Goal: Share content: Share content

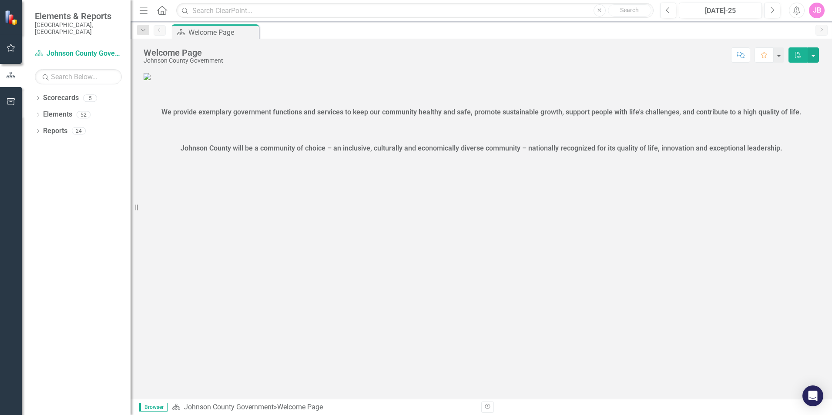
scroll to position [68, 0]
click at [38, 97] on icon "Dropdown" at bounding box center [38, 99] width 6 height 5
click at [38, 146] on icon at bounding box center [38, 148] width 2 height 4
click at [36, 228] on icon "Dropdown" at bounding box center [38, 230] width 6 height 5
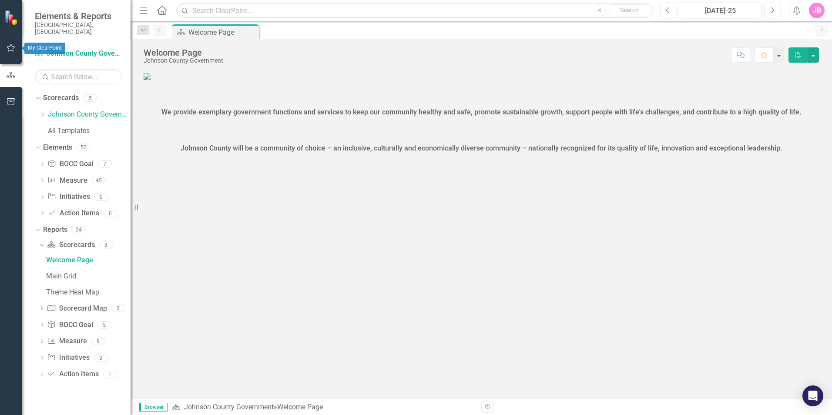
click at [12, 48] on icon "button" at bounding box center [11, 47] width 9 height 7
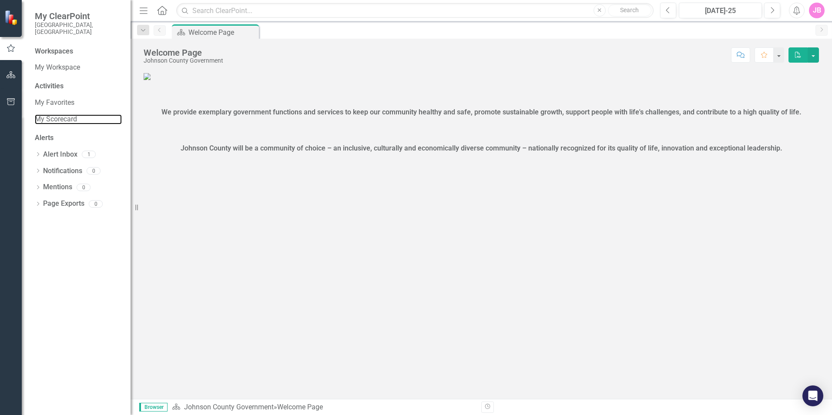
click at [93, 116] on link "My Scorecard" at bounding box center [78, 119] width 87 height 10
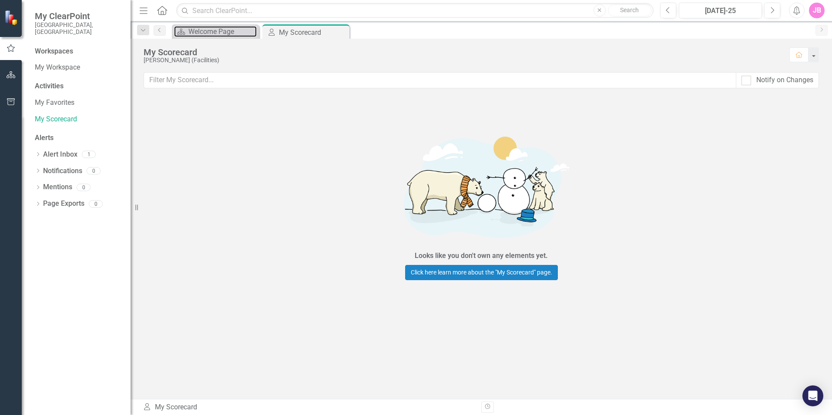
click at [211, 33] on div "Welcome Page" at bounding box center [222, 31] width 68 height 11
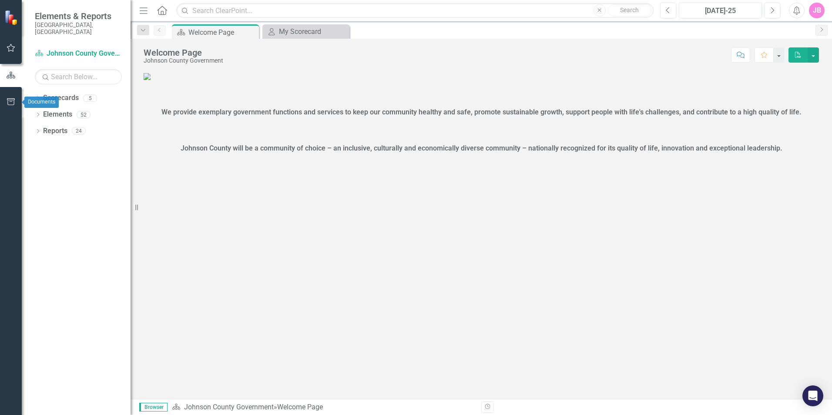
click at [12, 104] on icon "button" at bounding box center [11, 101] width 9 height 7
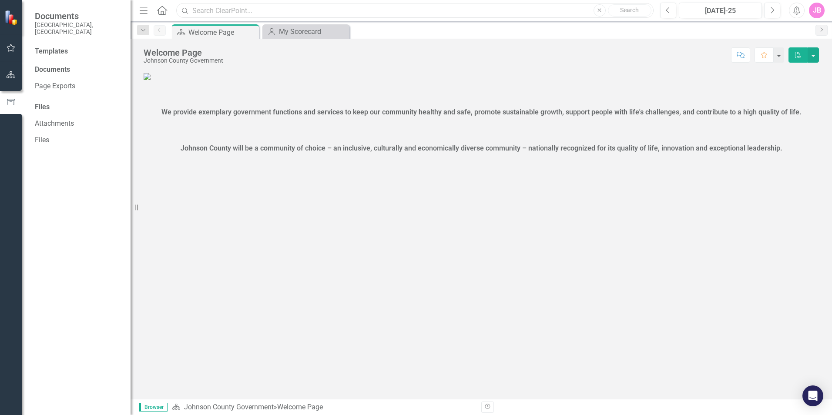
click at [273, 9] on input "text" at bounding box center [414, 10] width 477 height 15
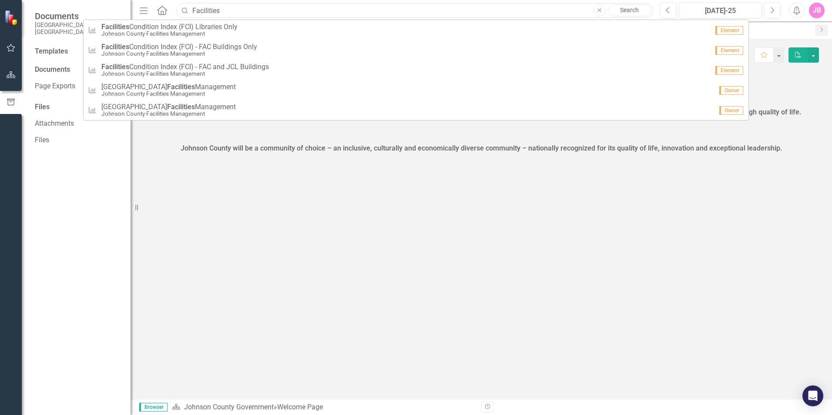
type input "Facilities"
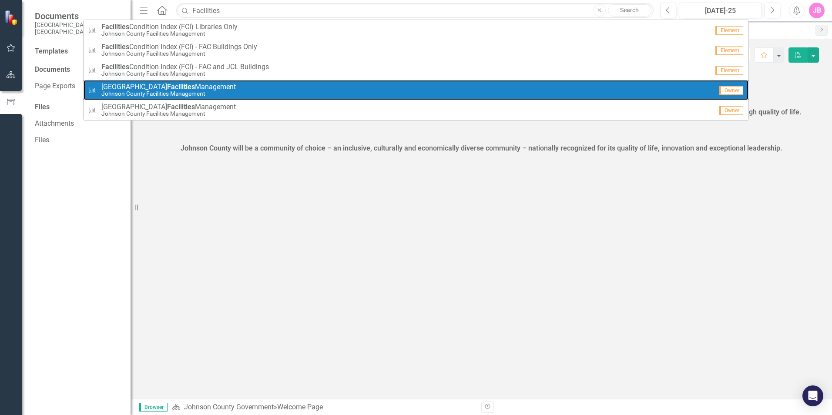
click at [212, 84] on span "Johnson County Facilities Management" at bounding box center [168, 87] width 134 height 8
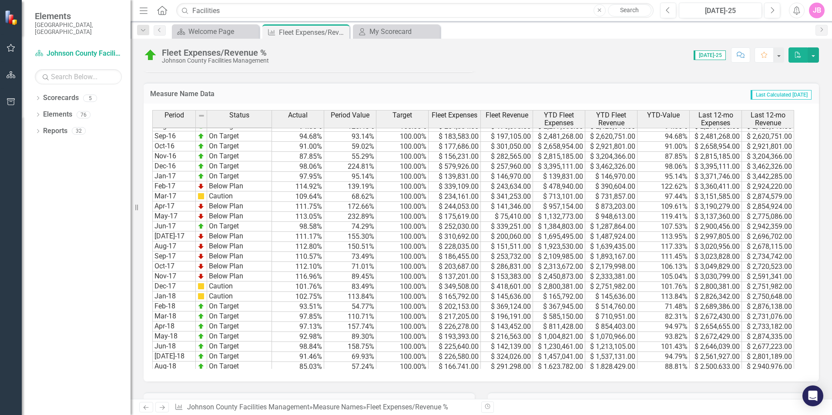
click at [37, 97] on icon "Dropdown" at bounding box center [38, 99] width 6 height 5
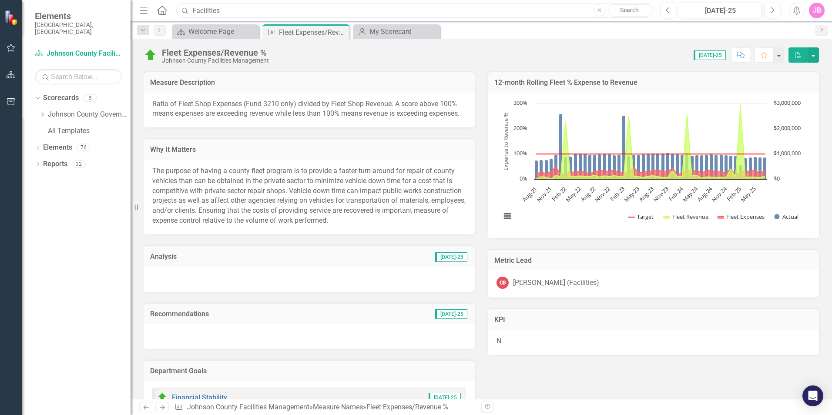
click at [271, 7] on input "Facilities" at bounding box center [414, 10] width 477 height 15
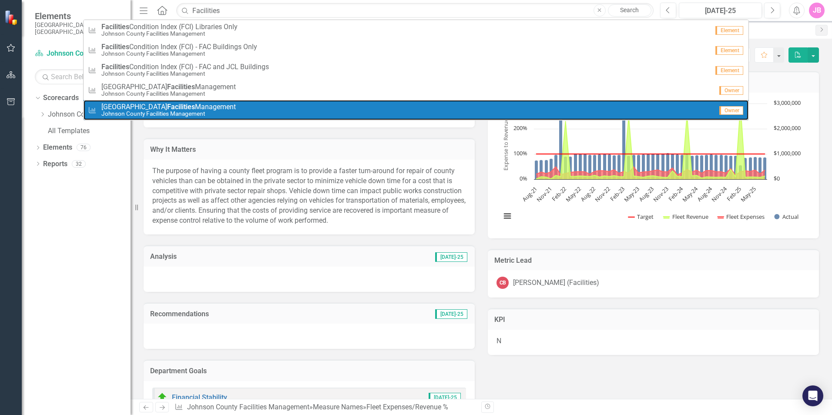
click at [174, 111] on small "Johnson County Facilities Management" at bounding box center [168, 114] width 134 height 7
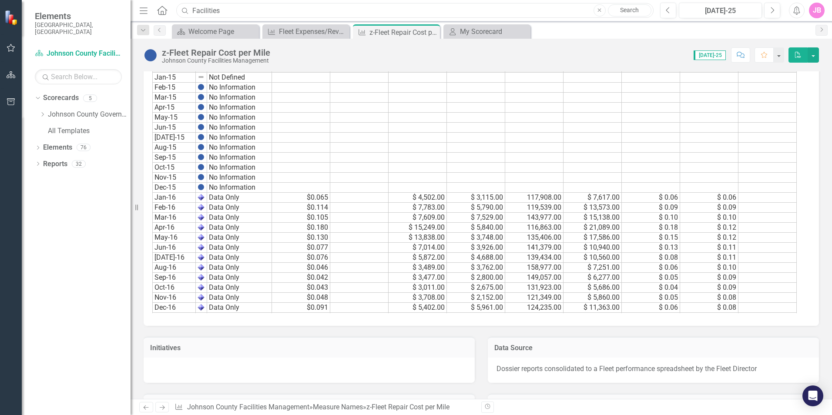
click at [539, 11] on input "Facilities" at bounding box center [414, 10] width 477 height 15
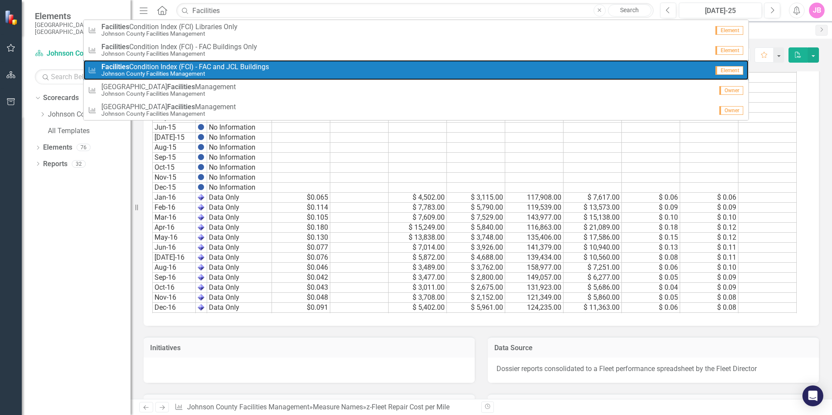
click at [291, 65] on div "Measure Name Facilities Condition Index (FCI) - FAC and JCL Buildings Johnson C…" at bounding box center [398, 70] width 621 height 14
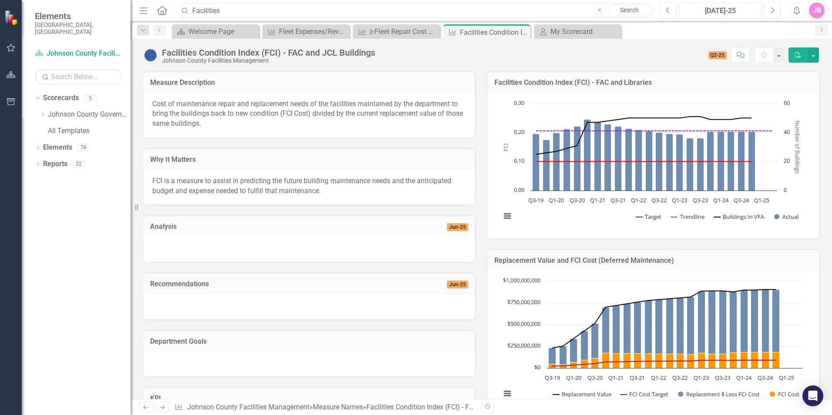
click at [379, 13] on input "Facilities" at bounding box center [414, 10] width 477 height 15
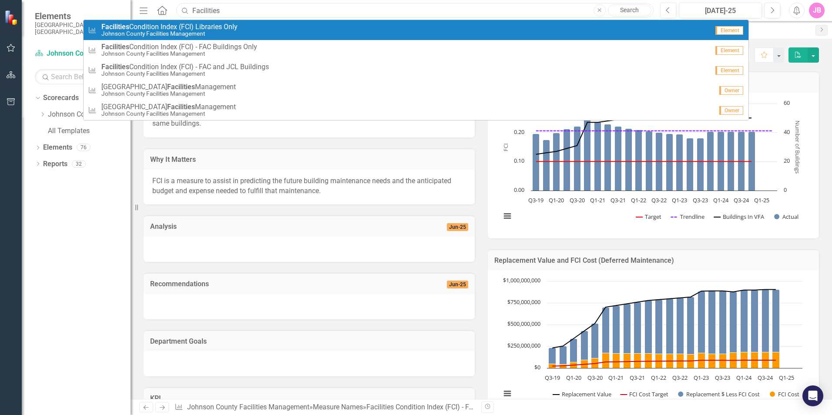
click at [243, 10] on input "Facilities" at bounding box center [414, 10] width 477 height 15
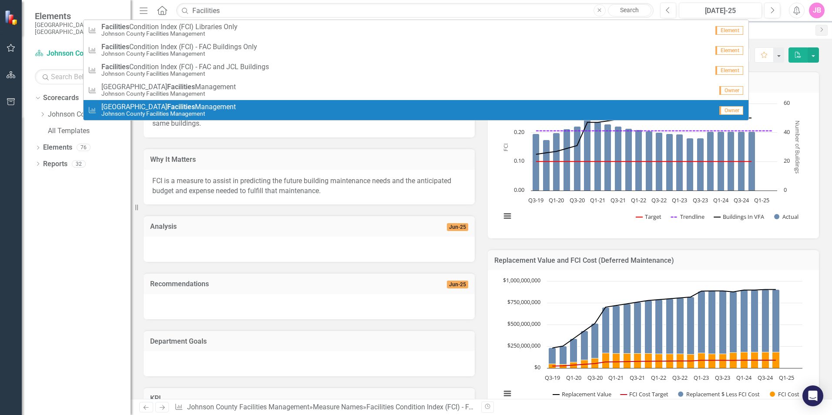
click at [77, 201] on div "Dropdown Scorecards 5 Dropdown Johnson County Government JoCoPulse Dropdown Joh…" at bounding box center [76, 253] width 109 height 324
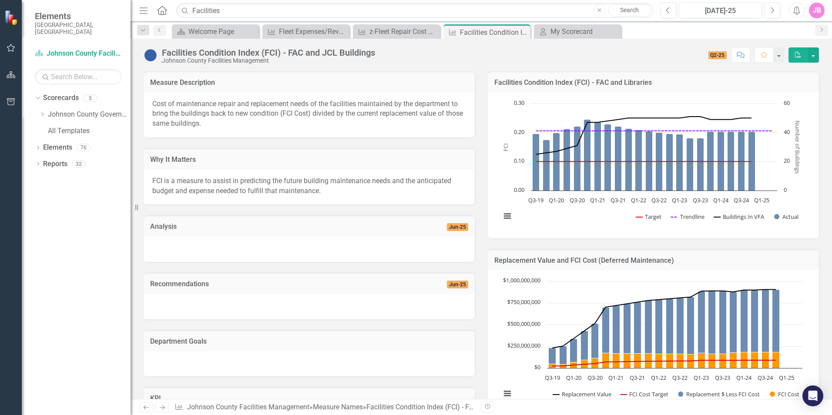
click at [43, 112] on icon "Dropdown" at bounding box center [42, 114] width 7 height 5
click at [46, 140] on icon "Dropdown" at bounding box center [42, 136] width 7 height 5
click at [109, 142] on link "Johnson County Facilities Management" at bounding box center [84, 143] width 91 height 10
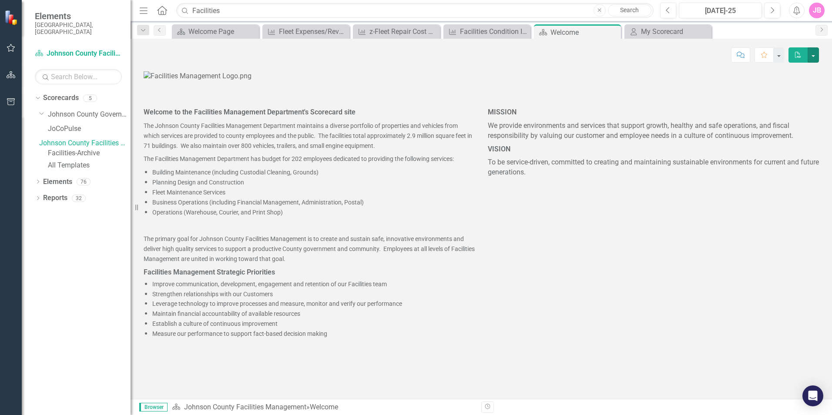
click at [814, 58] on button "button" at bounding box center [812, 54] width 11 height 15
click at [549, 81] on p at bounding box center [481, 76] width 675 height 10
click at [87, 155] on link "Facilities-Archive" at bounding box center [89, 153] width 83 height 10
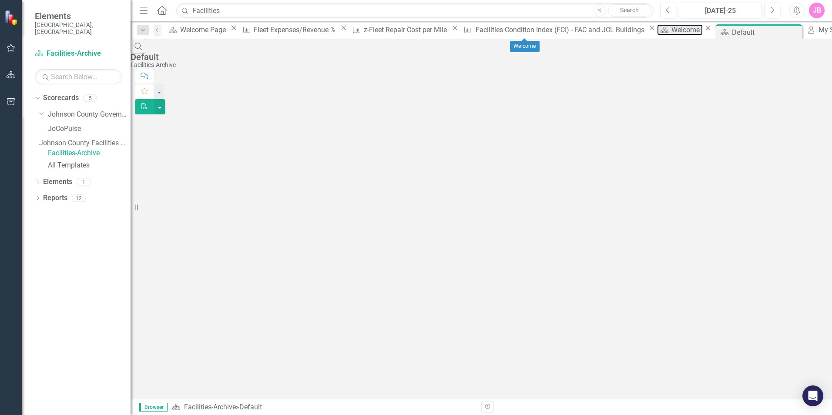
click at [671, 29] on div "Welcome" at bounding box center [686, 29] width 31 height 11
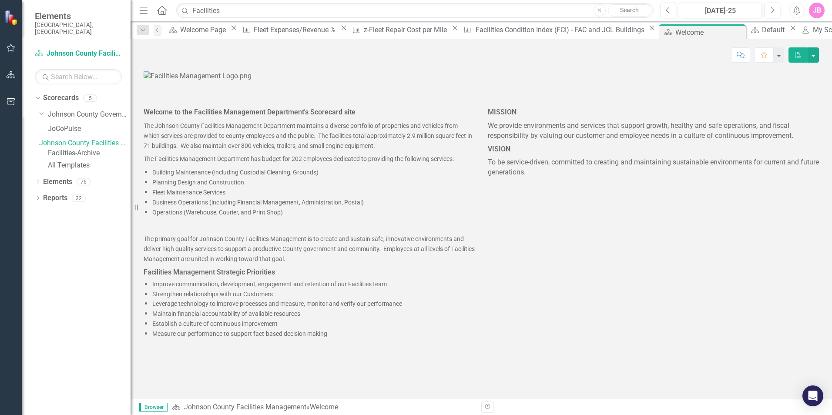
click at [231, 81] on img at bounding box center [198, 76] width 108 height 10
click at [776, 56] on button "button" at bounding box center [779, 54] width 10 height 15
click at [544, 67] on div "Score: N/A [DATE]-25 Completed Comment Favorite PDF Welcome to the Facilities M…" at bounding box center [481, 219] width 701 height 360
click at [240, 152] on p "The Johnson County Facilities Management Department maintains a diverse portfol…" at bounding box center [309, 135] width 331 height 33
click at [103, 139] on link "Johnson County Facilities Management" at bounding box center [84, 143] width 91 height 10
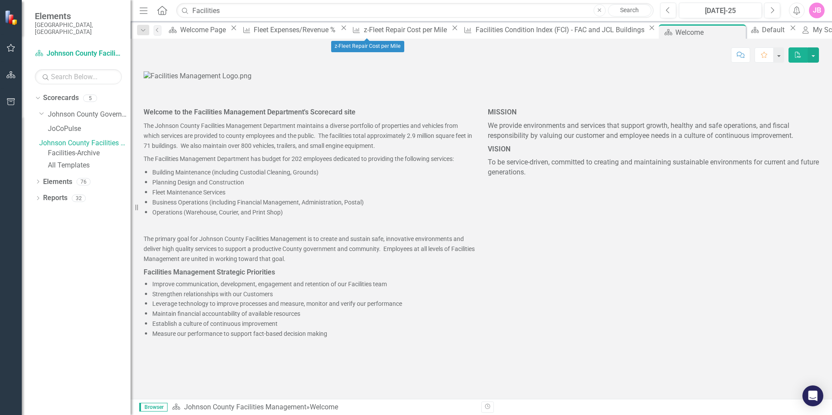
click at [450, 31] on icon "Close" at bounding box center [454, 27] width 9 height 7
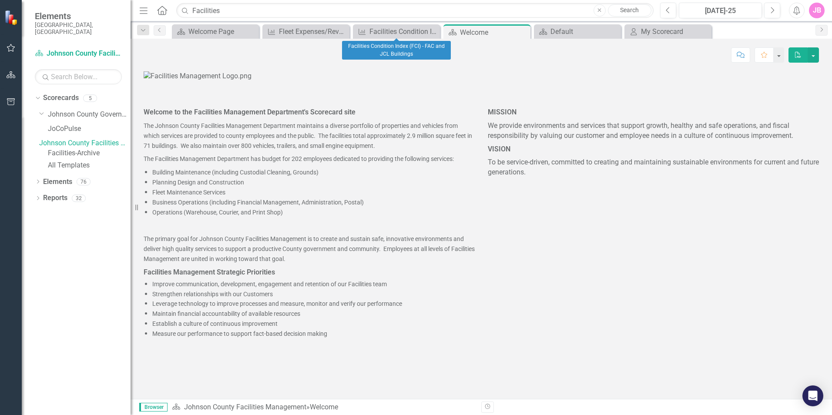
click at [0, 0] on icon "Close" at bounding box center [0, 0] width 0 height 0
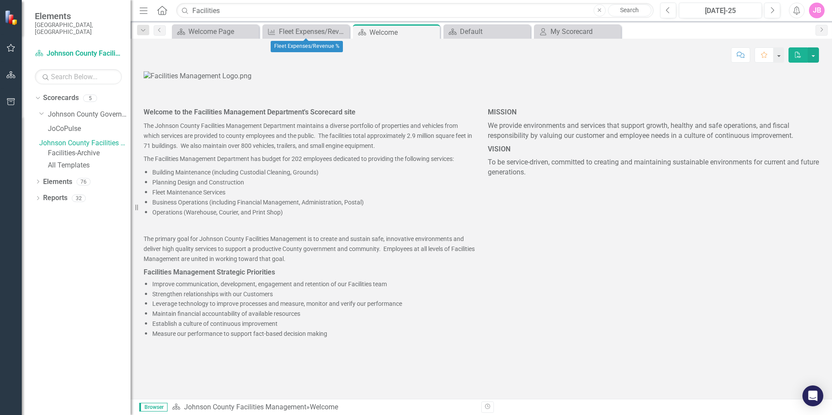
click at [0, 0] on icon "Close" at bounding box center [0, 0] width 0 height 0
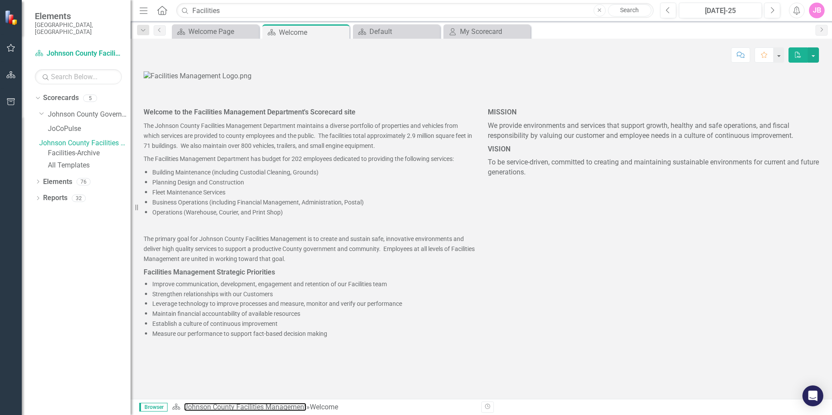
click at [282, 406] on link "Johnson County Facilities Management" at bounding box center [245, 407] width 122 height 8
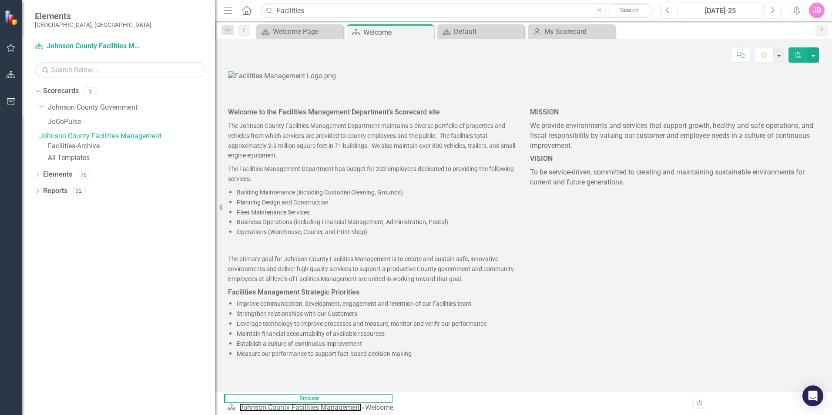
drag, startPoint x: 132, startPoint y: 155, endPoint x: 215, endPoint y: 160, distance: 83.2
click at [215, 160] on div "Resize" at bounding box center [218, 207] width 7 height 415
click at [37, 178] on icon "Dropdown" at bounding box center [38, 175] width 6 height 5
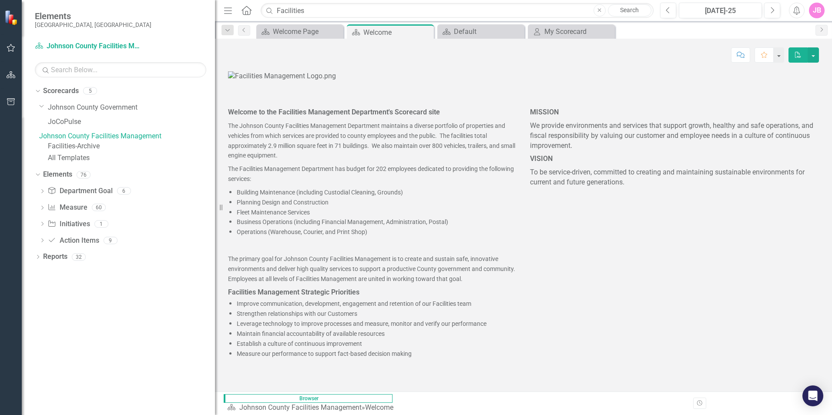
click at [72, 213] on link "Measure Name Measure" at bounding box center [67, 208] width 40 height 10
click at [89, 217] on div "Measure Name Measure 60" at bounding box center [130, 209] width 167 height 17
click at [42, 211] on icon "Dropdown" at bounding box center [42, 208] width 6 height 5
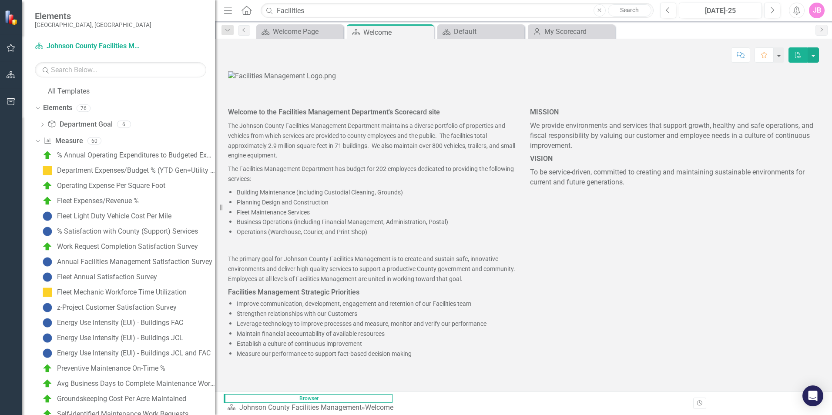
scroll to position [87, 0]
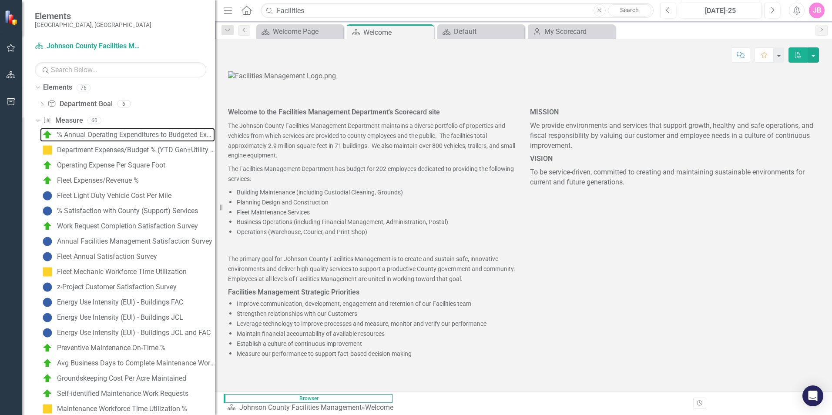
click at [130, 139] on div "% Annual Operating Expenditures to Budgeted Expenditures" at bounding box center [136, 135] width 158 height 8
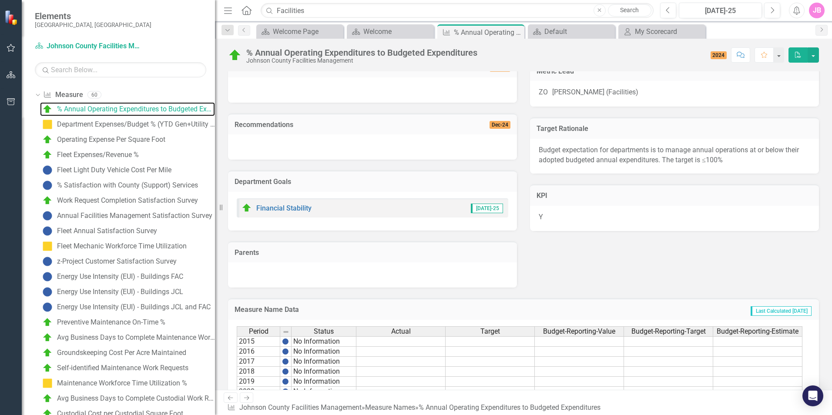
scroll to position [131, 0]
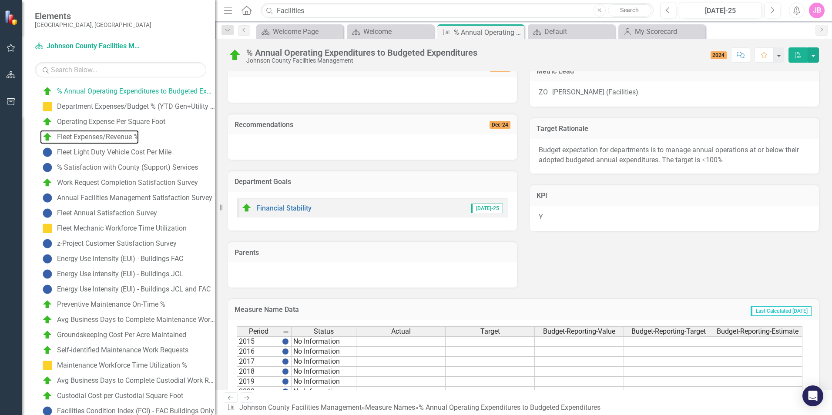
click at [98, 141] on div "Fleet Expenses/Revenue %" at bounding box center [98, 137] width 82 height 8
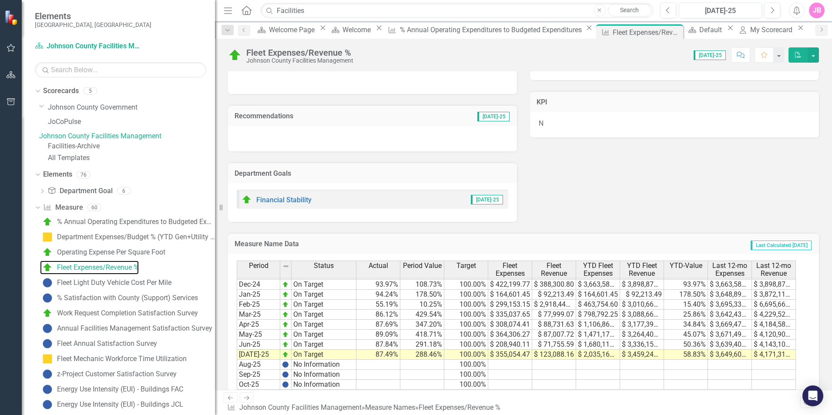
scroll to position [1036, 0]
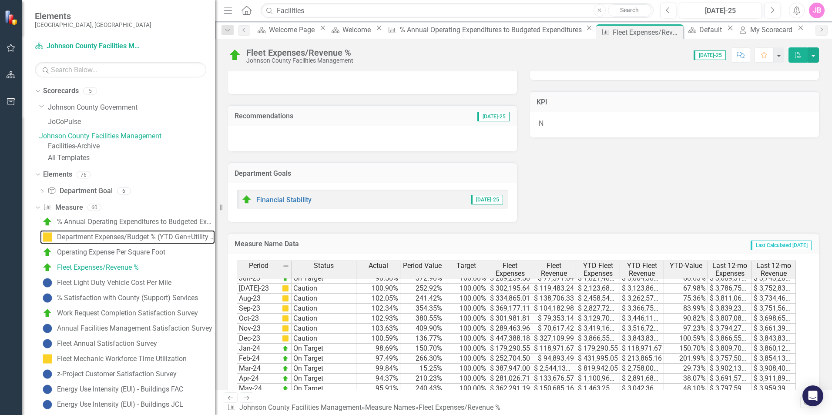
click at [133, 241] on div "Department Expenses/Budget % (YTD Gen+Utility Exp/YTD Budget)" at bounding box center [136, 237] width 158 height 8
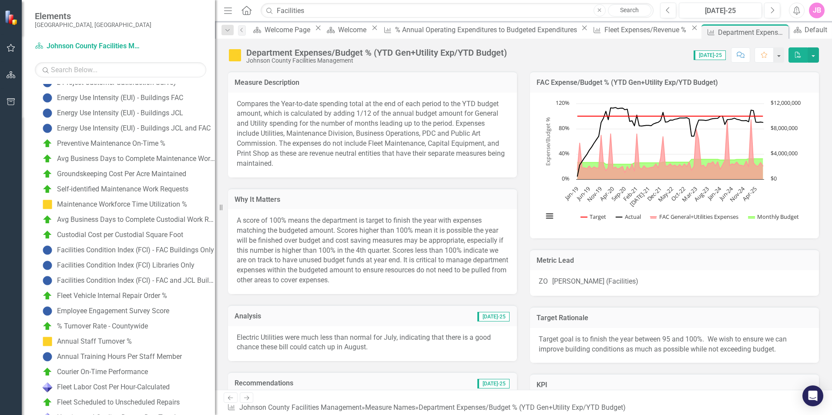
scroll to position [305, 0]
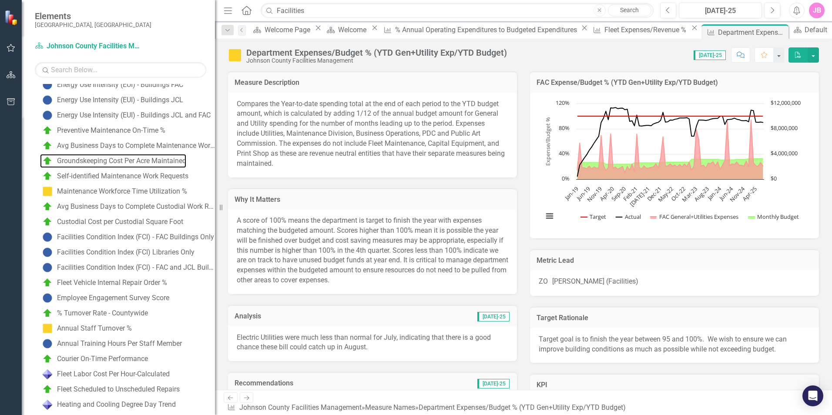
click at [125, 165] on div "Groundskeeping Cost Per Acre Maintained" at bounding box center [121, 161] width 129 height 8
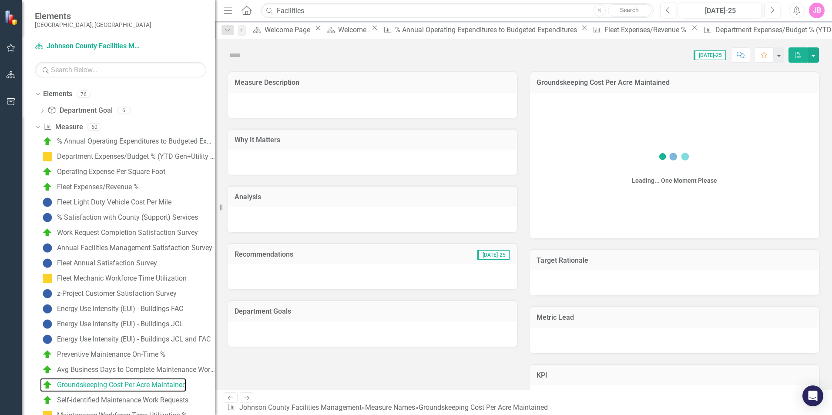
scroll to position [73, 0]
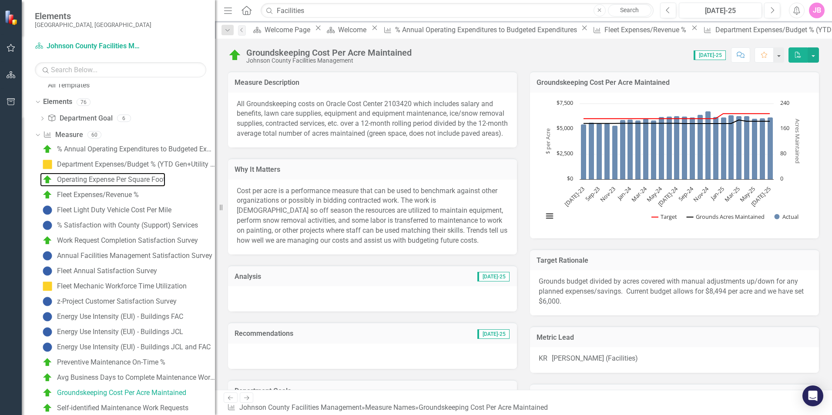
click at [116, 184] on div "Operating Expense Per Square Foot" at bounding box center [111, 180] width 108 height 8
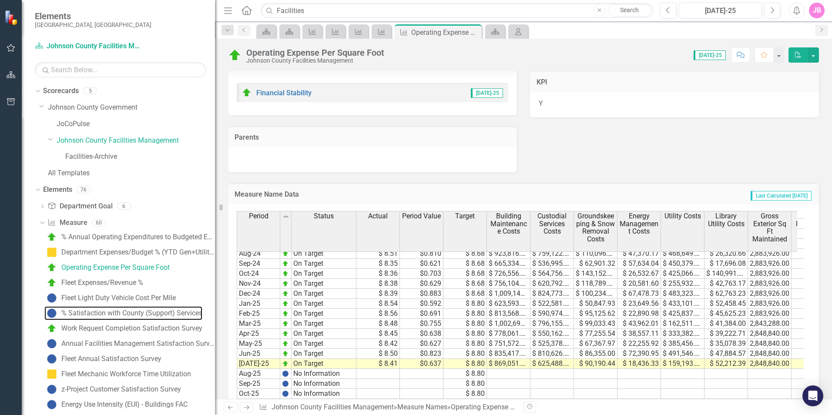
click at [94, 314] on div "% Satisfaction with County (Support) Services" at bounding box center [131, 313] width 141 height 8
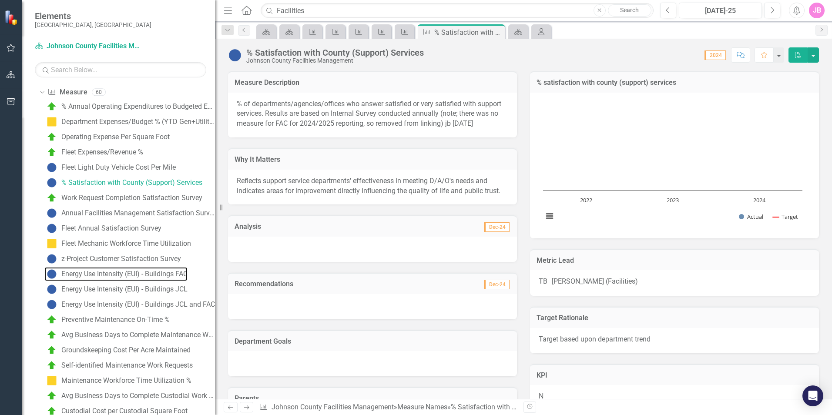
click at [107, 273] on div "Energy Use Intensity (EUI) - Buildings FAC" at bounding box center [124, 274] width 126 height 8
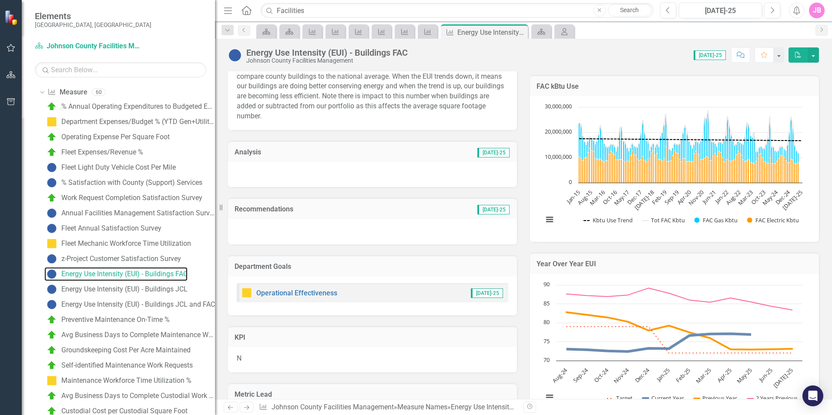
scroll to position [174, 0]
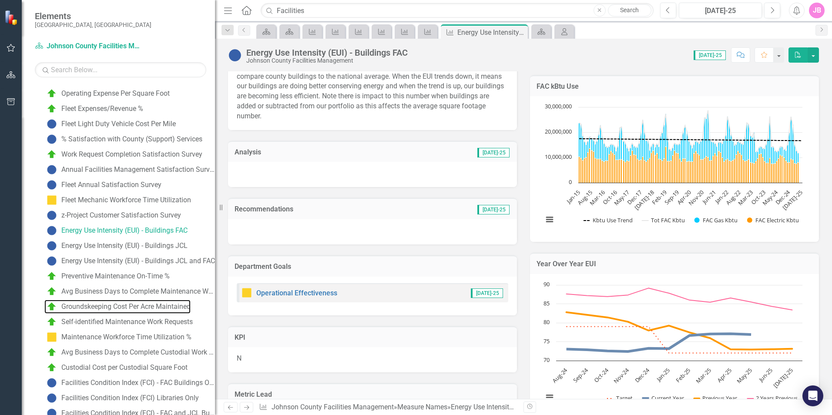
click at [105, 308] on div "Groundskeeping Cost Per Acre Maintained" at bounding box center [125, 307] width 129 height 8
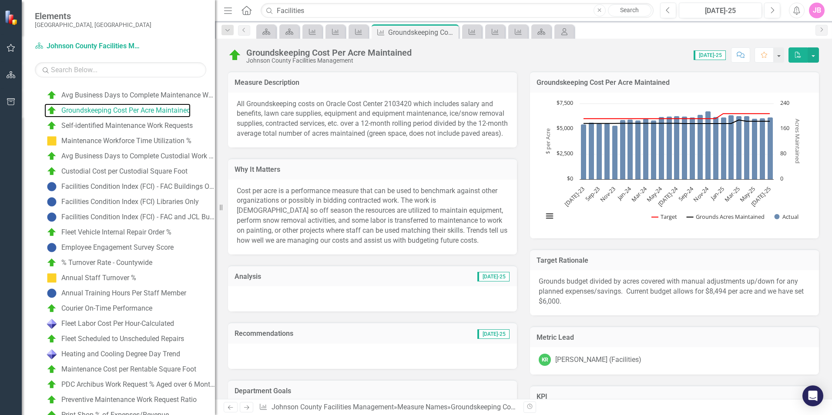
scroll to position [377, 0]
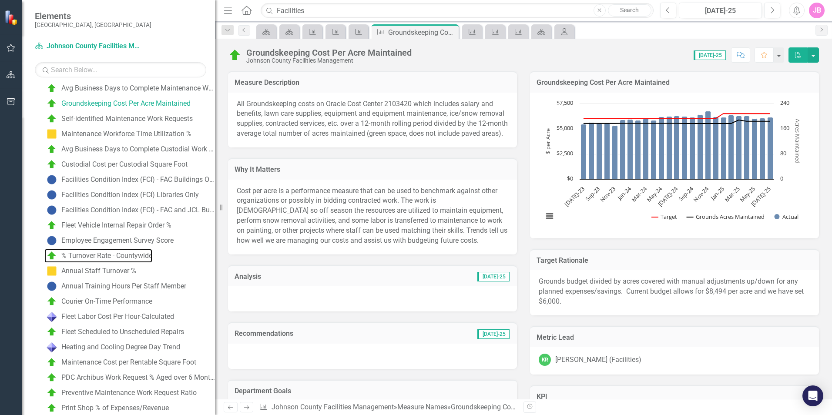
click at [103, 255] on div "% Turnover Rate - Countywide" at bounding box center [106, 256] width 91 height 8
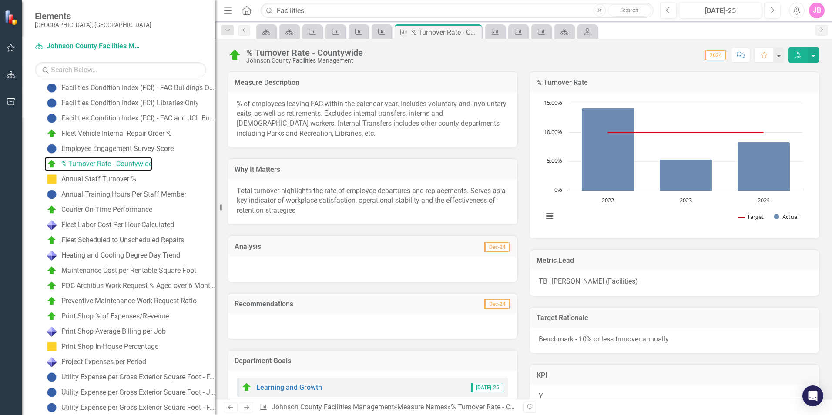
scroll to position [482, 0]
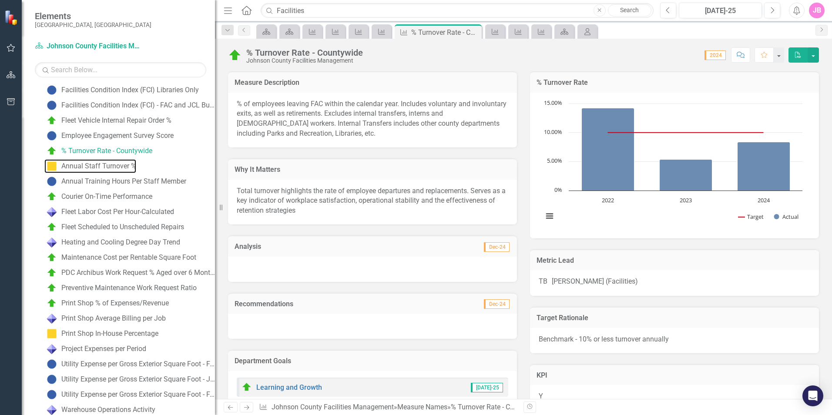
click at [114, 165] on div "Annual Staff Turnover %" at bounding box center [98, 166] width 75 height 8
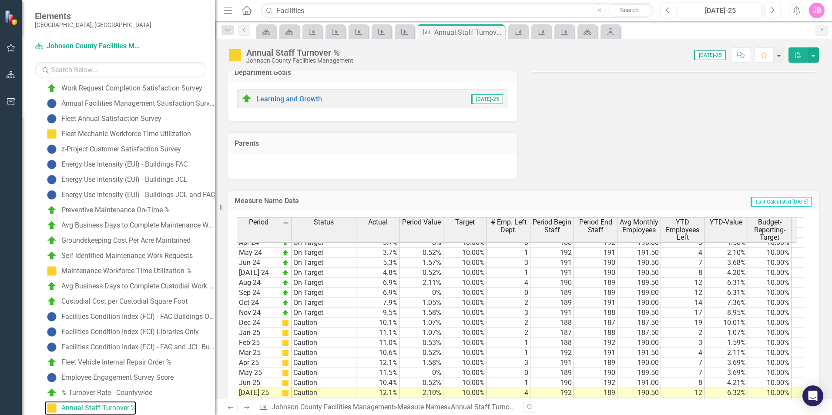
scroll to position [1131, 0]
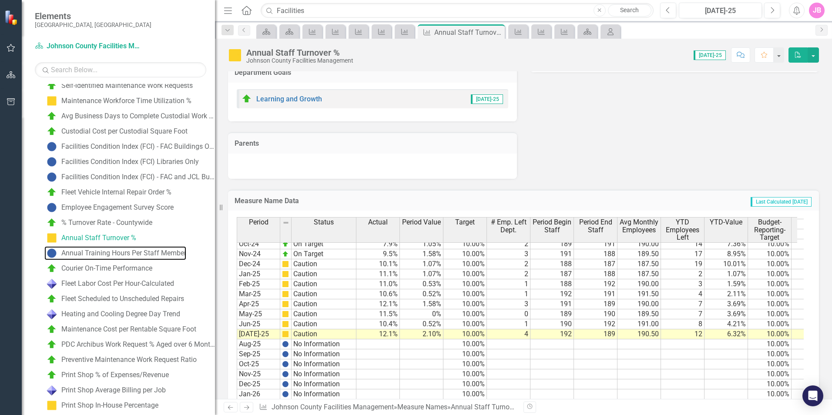
click at [144, 252] on div "Annual Training Hours Per Staff Member" at bounding box center [123, 253] width 125 height 8
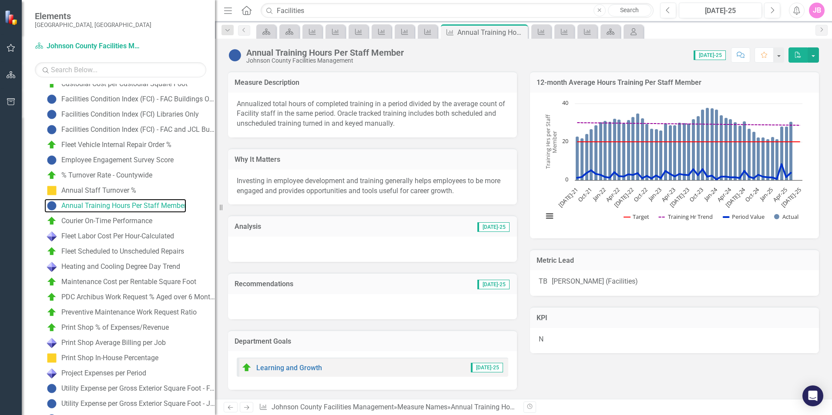
scroll to position [473, 0]
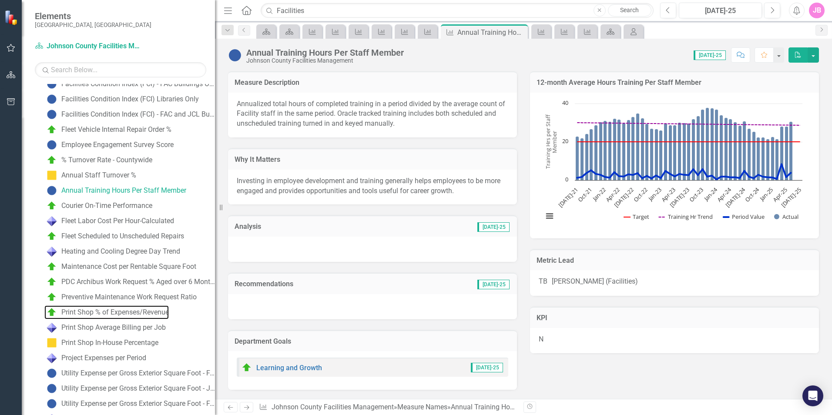
click at [127, 312] on div "Print Shop % of Expenses/Revenue" at bounding box center [114, 312] width 107 height 8
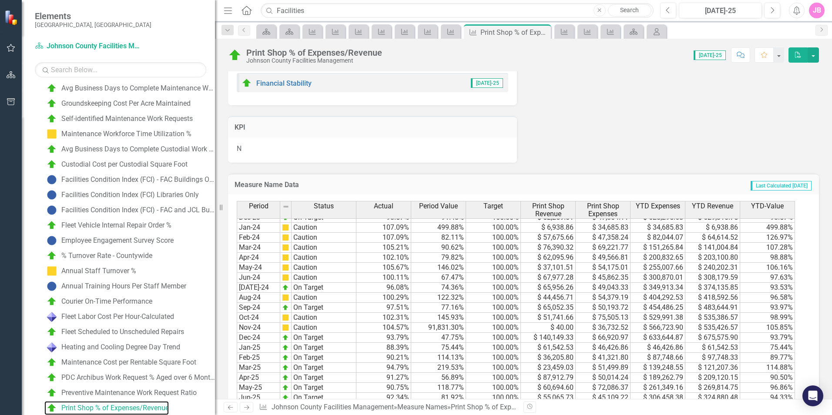
scroll to position [1131, 0]
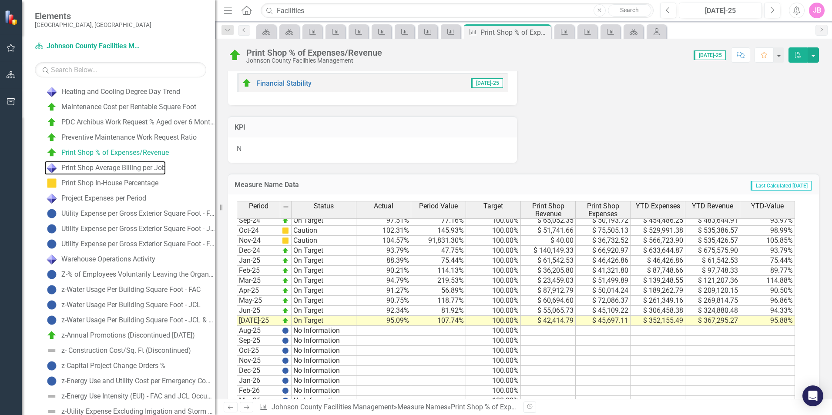
click at [155, 167] on div "Print Shop Average Billing per Job" at bounding box center [113, 168] width 104 height 8
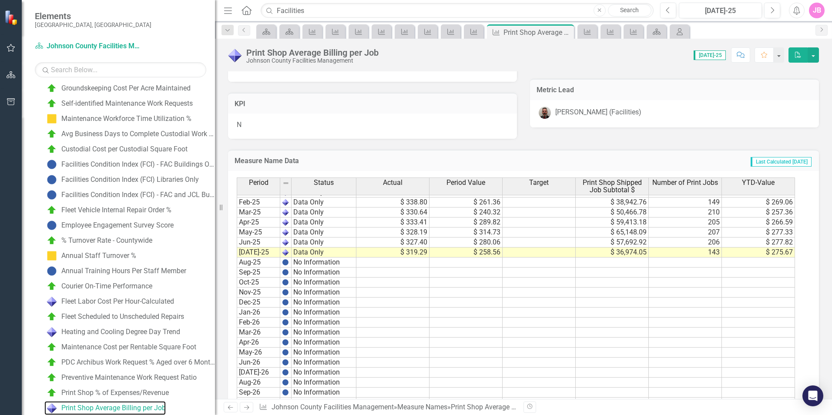
scroll to position [1195, 0]
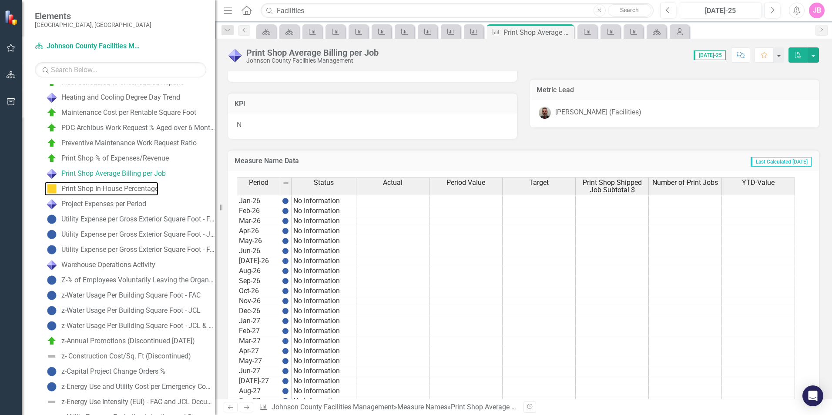
click at [142, 186] on div "Print Shop In-House Percentage" at bounding box center [109, 189] width 97 height 8
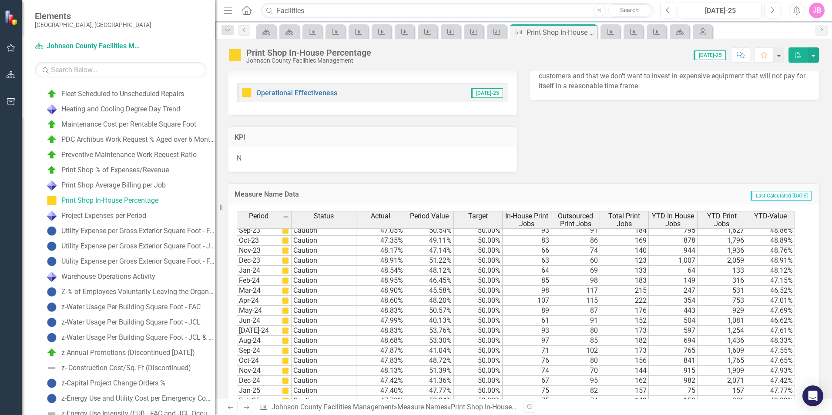
scroll to position [625, 0]
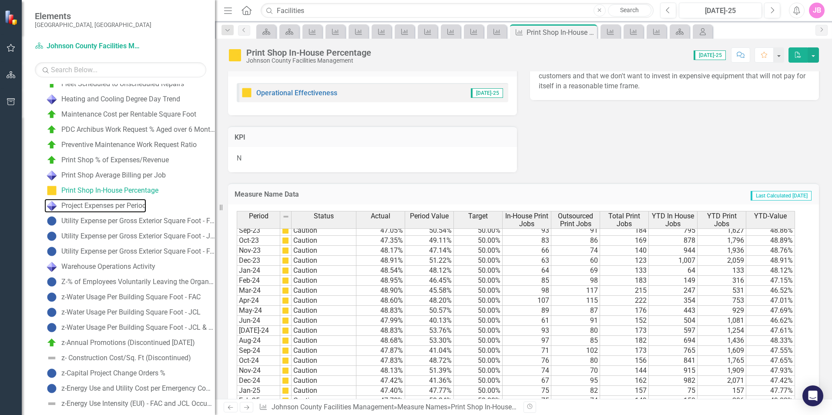
click at [115, 207] on div "Project Expenses per Period" at bounding box center [103, 206] width 85 height 8
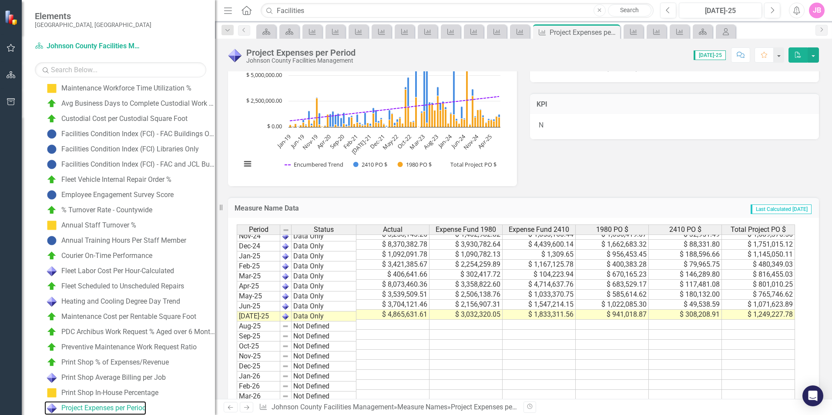
scroll to position [706, 0]
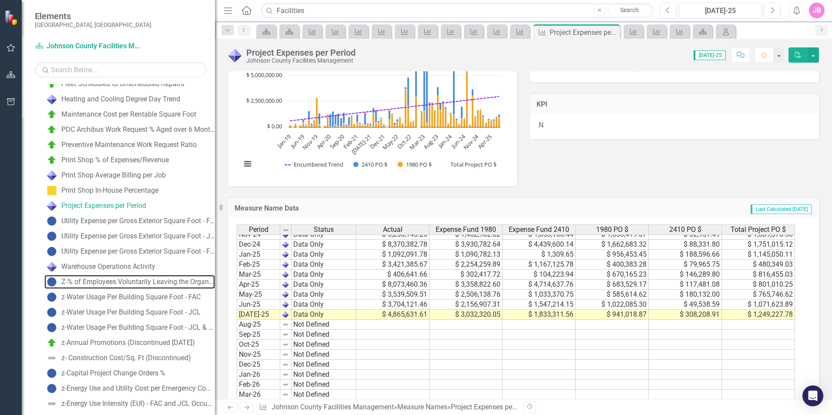
click at [141, 281] on div "Z-% of Employees Voluntarily Leaving the Organization within the First Year" at bounding box center [138, 282] width 154 height 8
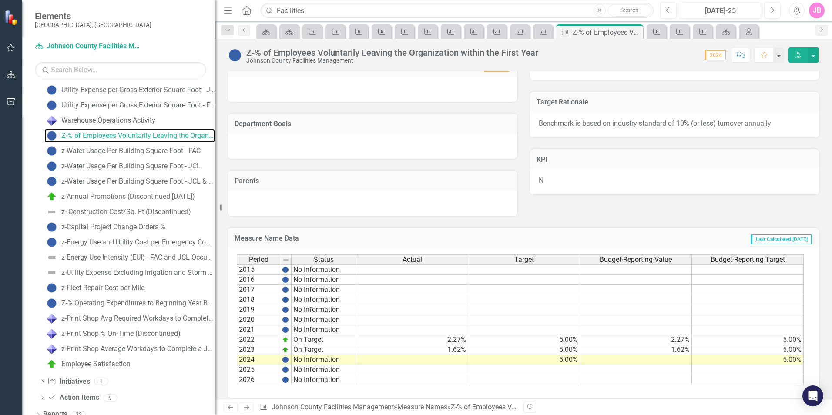
scroll to position [780, 0]
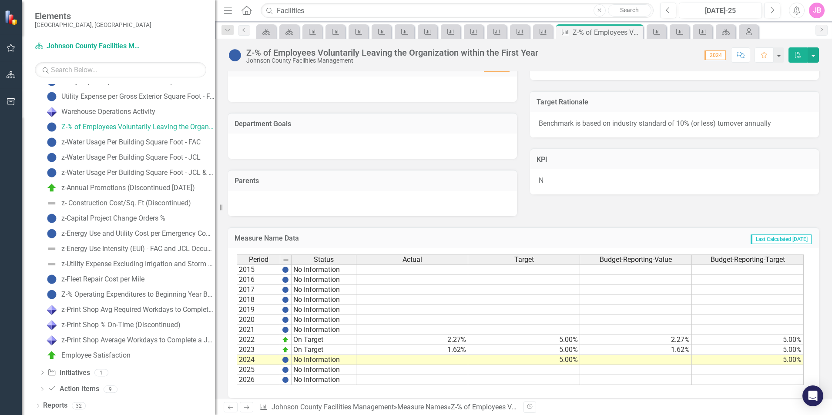
click at [37, 406] on icon "Dropdown" at bounding box center [38, 406] width 6 height 5
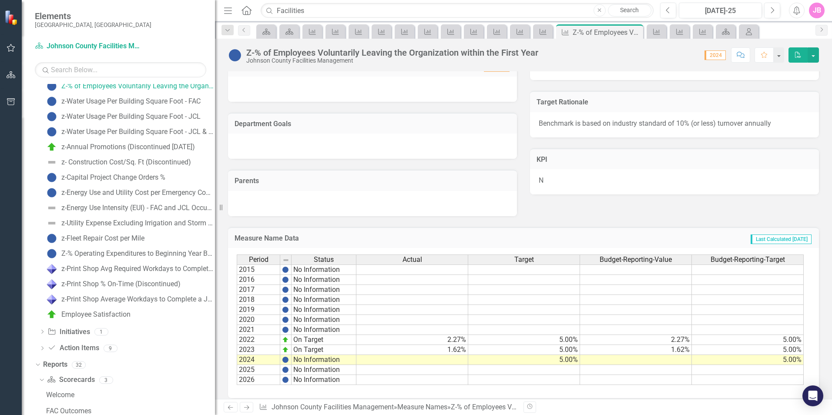
scroll to position [938, 0]
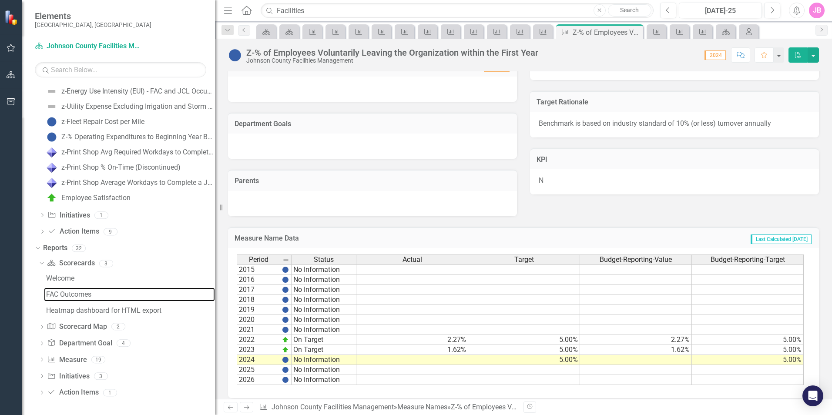
click at [78, 296] on div "FAC Outcomes" at bounding box center [130, 295] width 169 height 8
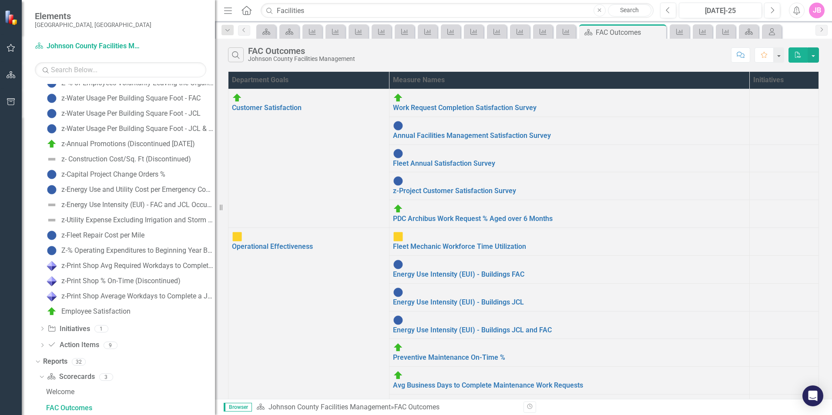
click at [74, 379] on link "Scorecard Scorecards" at bounding box center [70, 377] width 47 height 10
click at [41, 378] on icon "Dropdown" at bounding box center [40, 377] width 5 height 6
click at [41, 378] on icon "Dropdown" at bounding box center [42, 377] width 6 height 5
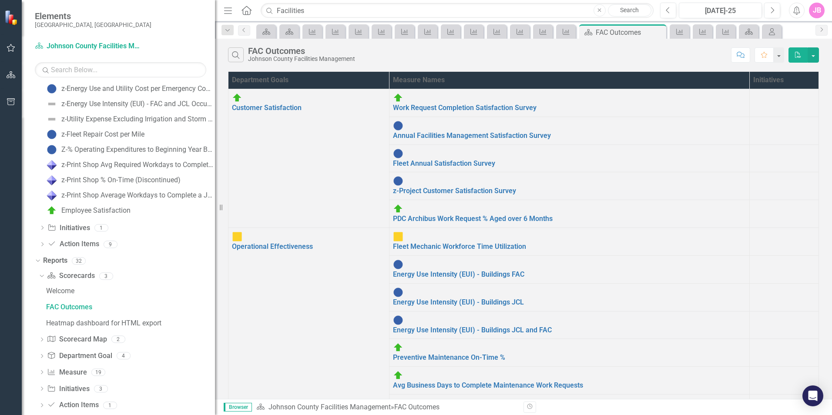
scroll to position [938, 0]
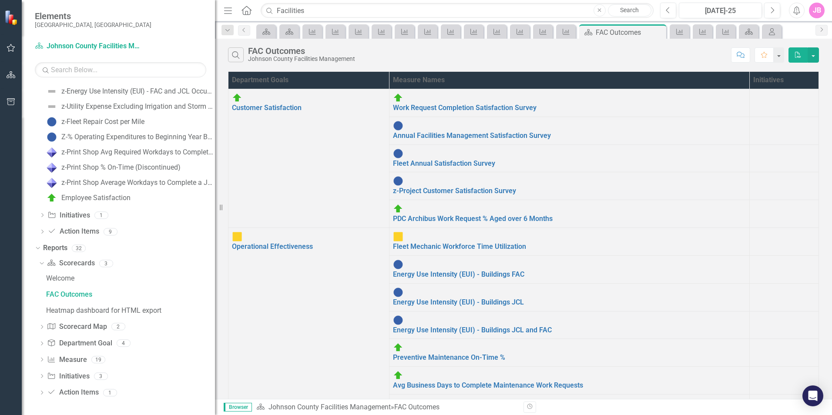
click at [120, 360] on div "Measure Name Measure 19" at bounding box center [131, 361] width 168 height 17
click at [41, 360] on icon "Dropdown" at bounding box center [42, 360] width 6 height 5
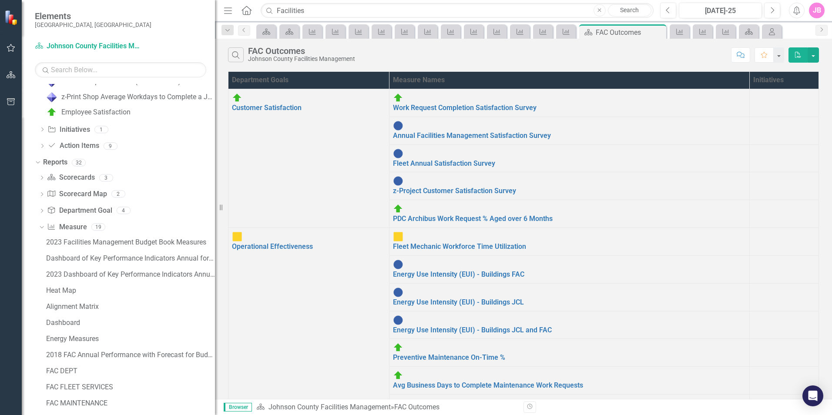
scroll to position [1025, 0]
click at [131, 239] on div "2023 Facilities Management Budget Book Measures" at bounding box center [130, 241] width 169 height 8
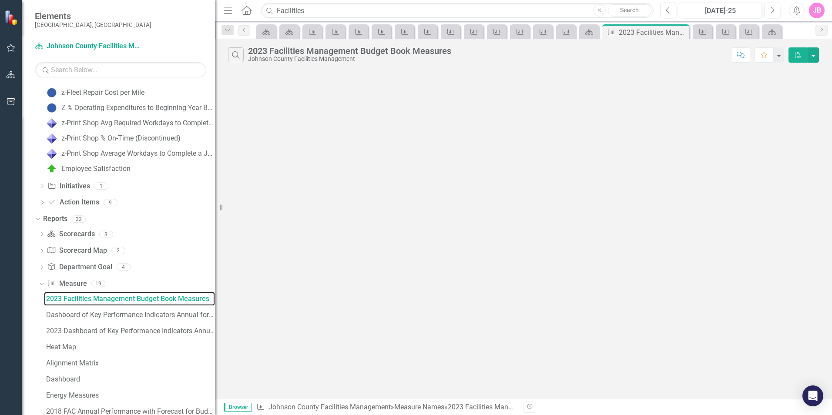
scroll to position [857, 0]
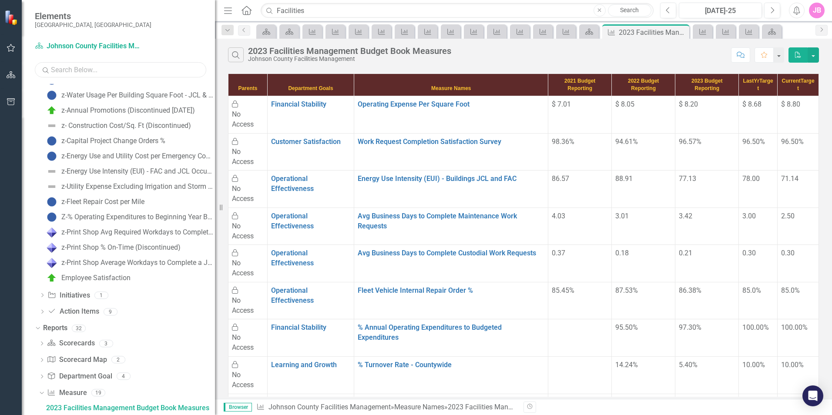
click at [126, 70] on input "text" at bounding box center [120, 69] width 171 height 15
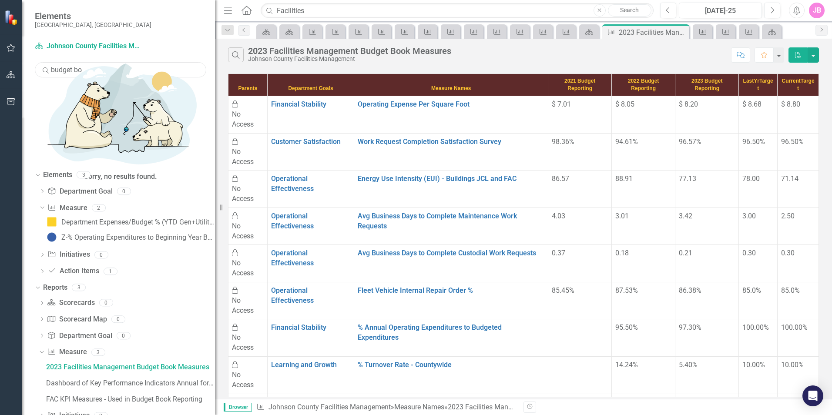
scroll to position [0, 0]
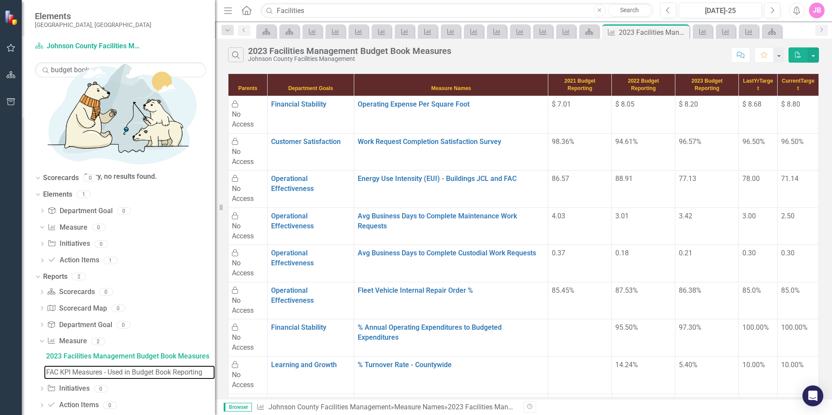
click at [130, 368] on div "FAC KPI Measures - Used in Budget Book Reporting" at bounding box center [130, 372] width 169 height 8
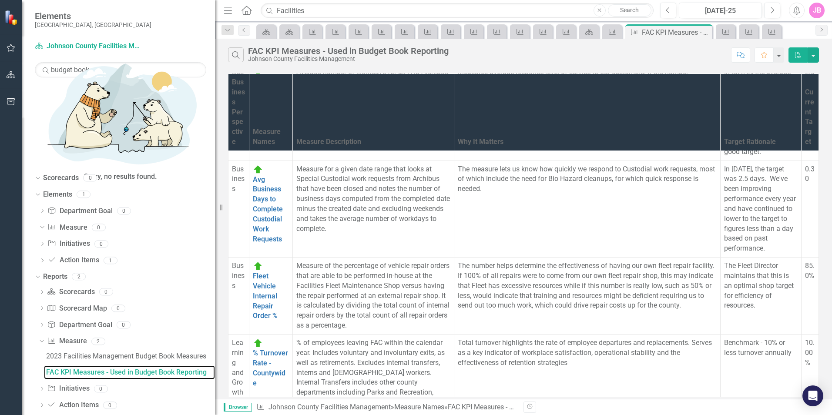
scroll to position [500, 0]
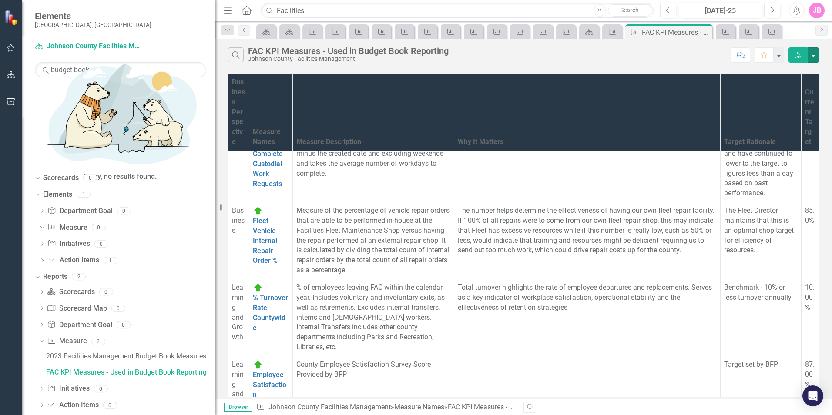
click at [810, 56] on button "button" at bounding box center [812, 54] width 11 height 15
click at [800, 69] on link "PDF Export to PDF" at bounding box center [784, 71] width 69 height 16
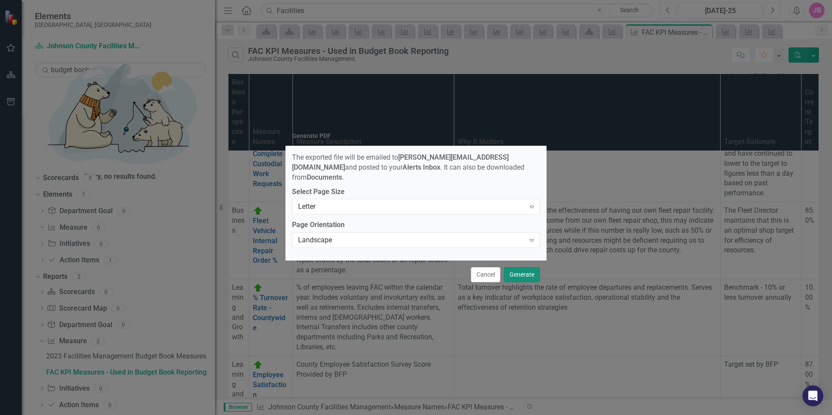
click at [524, 274] on button "Generate" at bounding box center [522, 274] width 36 height 15
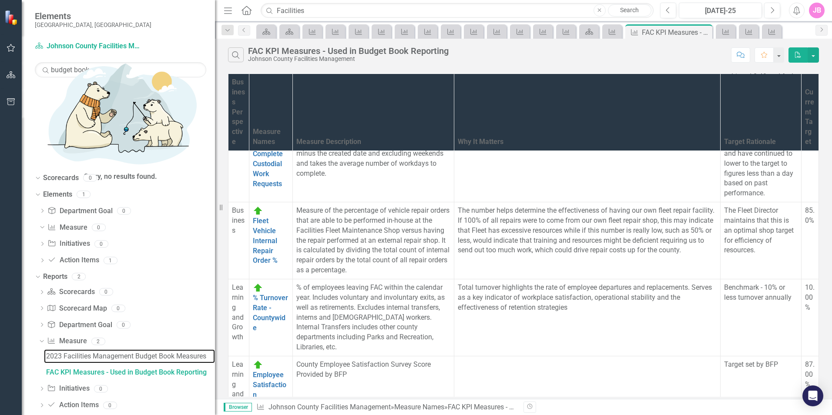
click at [78, 352] on div "2023 Facilities Management Budget Book Measures" at bounding box center [130, 356] width 169 height 8
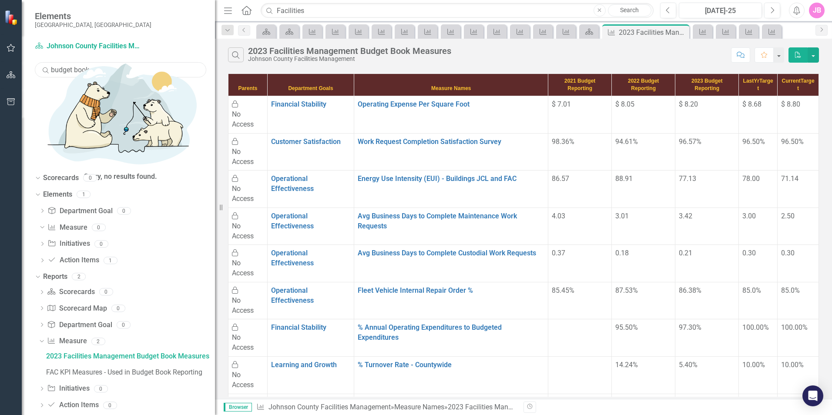
click at [92, 67] on input "budget book" at bounding box center [120, 69] width 171 height 15
type input "b"
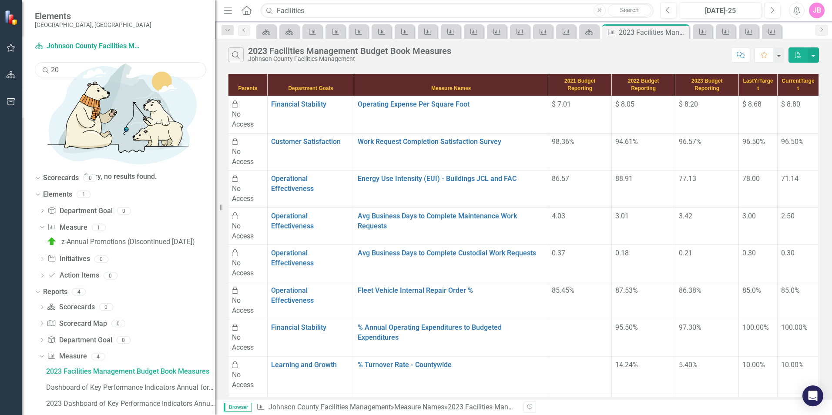
type input "2"
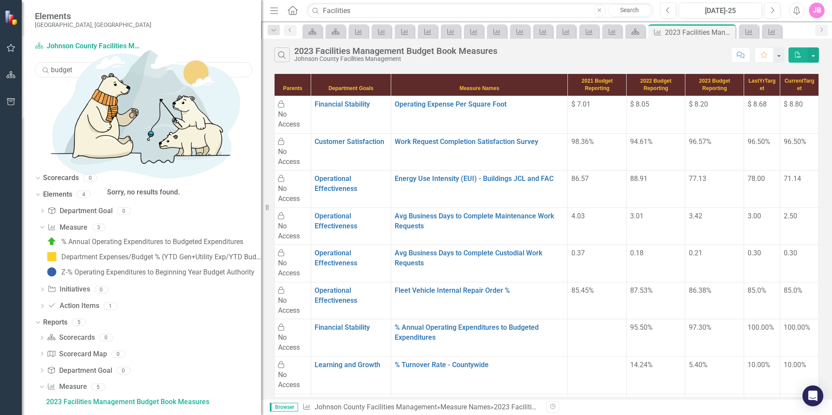
drag, startPoint x: 217, startPoint y: 365, endPoint x: 335, endPoint y: 368, distance: 118.4
click at [335, 368] on div "Elements Johnson County, KS Scorecard Johnson County Facilities Management Sear…" at bounding box center [416, 207] width 832 height 415
type input "budget"
click at [99, 414] on div "Dashboard of Key Performance Indicators Annual for Budget 2026" at bounding box center [153, 418] width 215 height 8
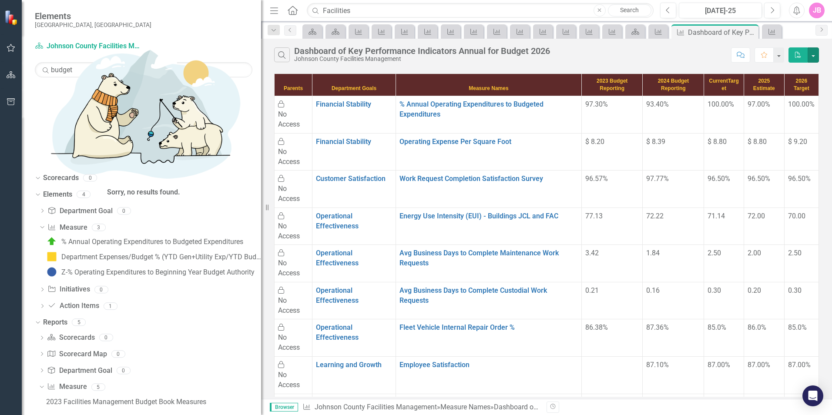
click at [809, 57] on button "button" at bounding box center [812, 54] width 11 height 15
click at [802, 69] on link "PDF Export to PDF" at bounding box center [784, 71] width 69 height 16
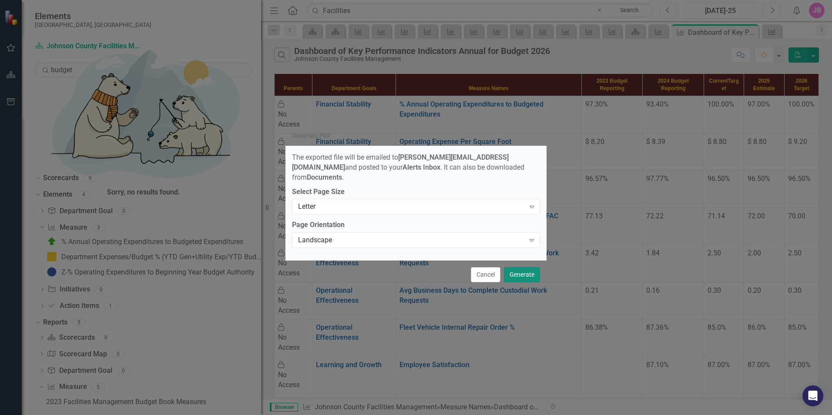
click at [528, 270] on button "Generate" at bounding box center [522, 274] width 36 height 15
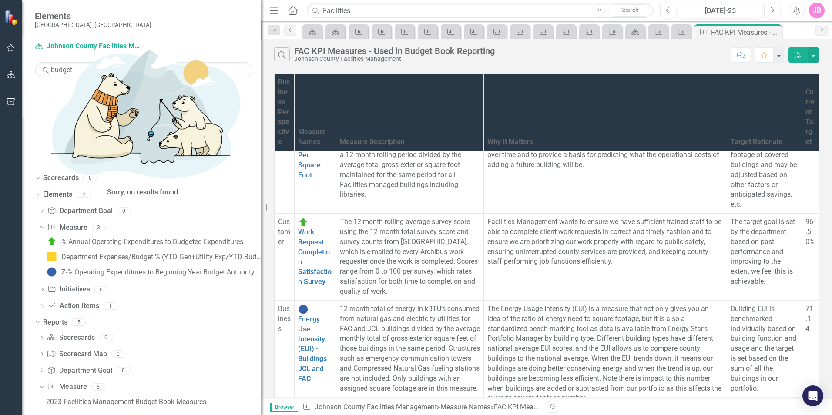
scroll to position [174, 0]
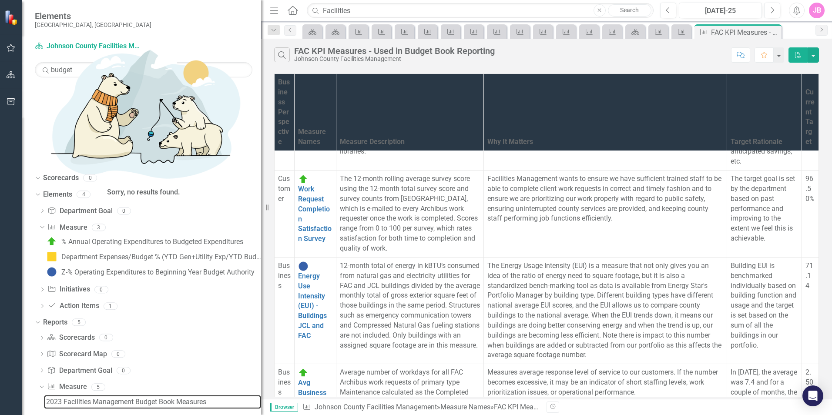
click at [186, 398] on div "2023 Facilities Management Budget Book Measures" at bounding box center [153, 402] width 215 height 8
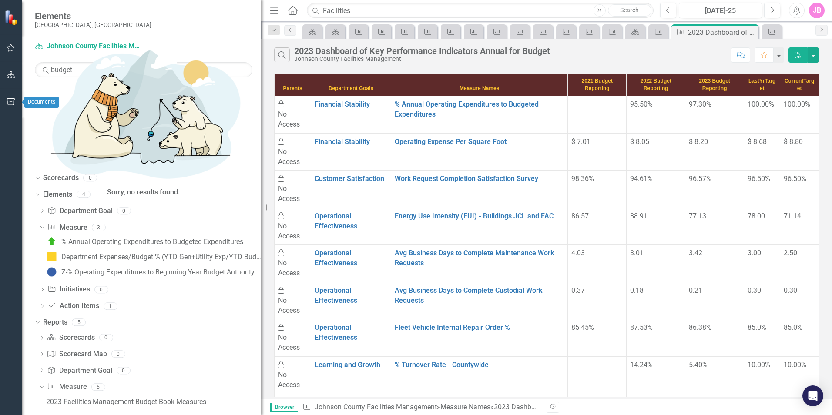
click at [7, 101] on icon "button" at bounding box center [11, 101] width 9 height 7
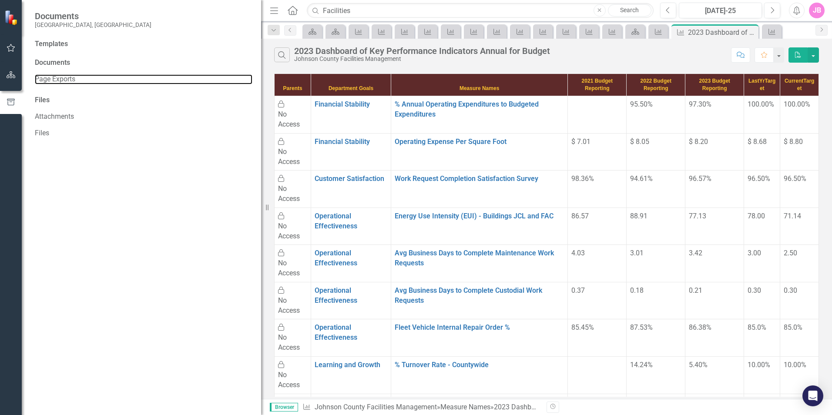
click at [65, 79] on link "Page Exports" at bounding box center [144, 79] width 218 height 10
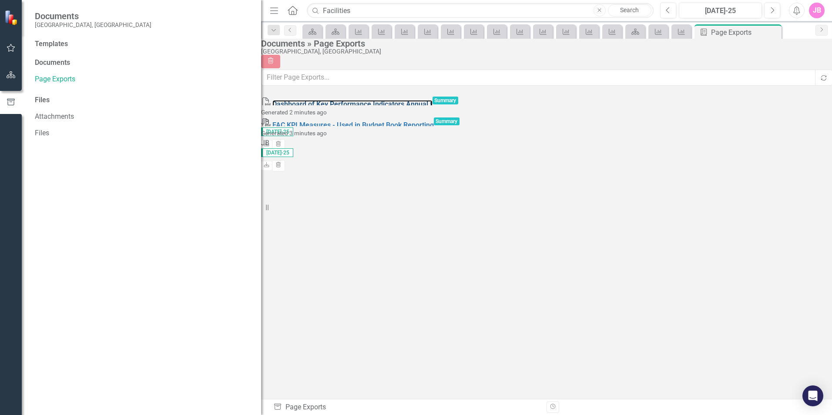
click at [336, 107] on link "Dashboard of Key Performance Indicators Annual f" at bounding box center [352, 104] width 160 height 8
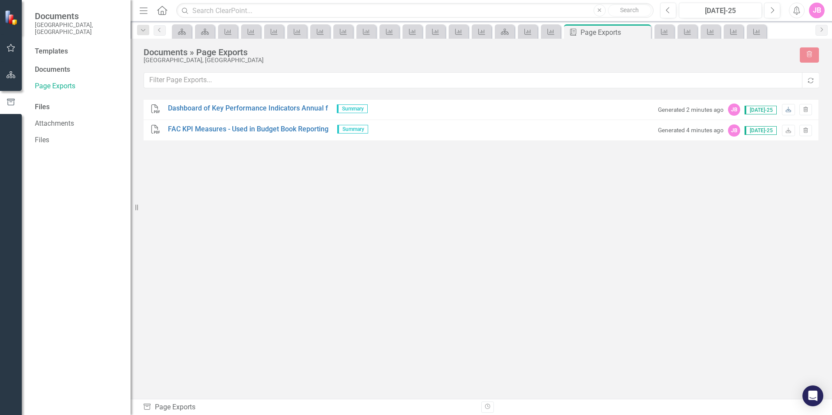
click at [787, 111] on icon "Download" at bounding box center [788, 109] width 7 height 5
click at [10, 47] on icon "button" at bounding box center [11, 47] width 9 height 7
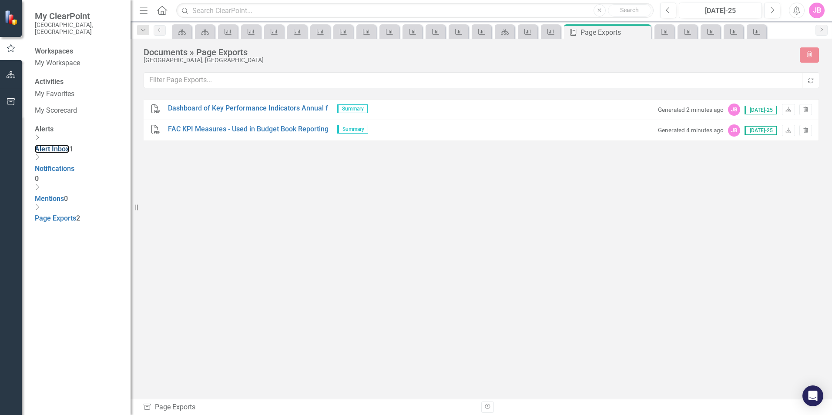
click at [61, 147] on link "Alert Inbox" at bounding box center [52, 149] width 34 height 8
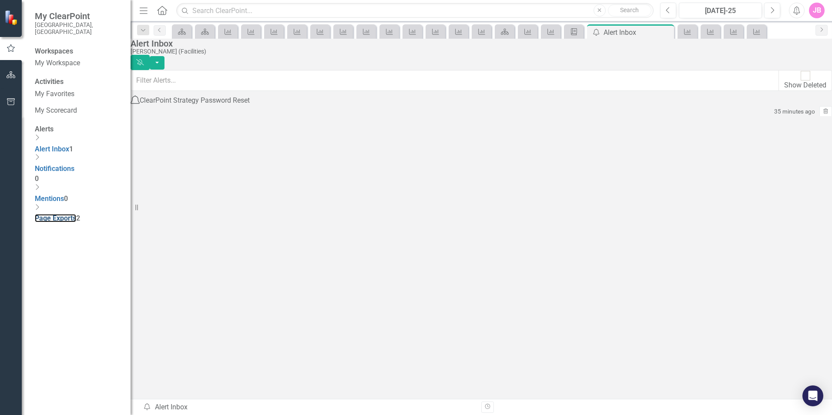
click at [64, 214] on link "Page Exports" at bounding box center [55, 218] width 41 height 8
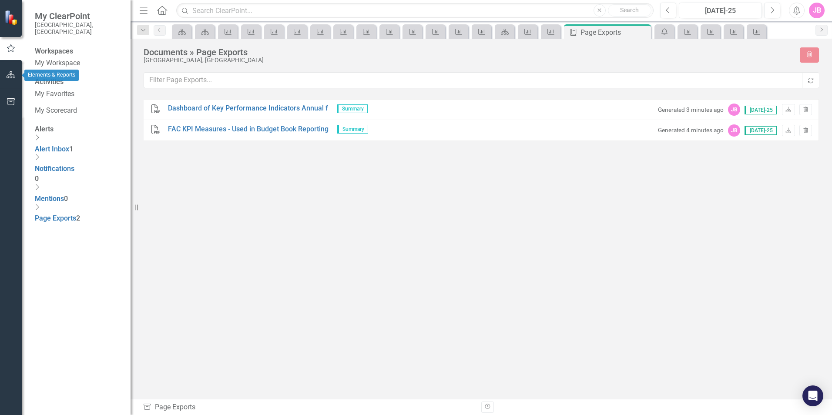
click at [10, 76] on icon "button" at bounding box center [11, 74] width 9 height 7
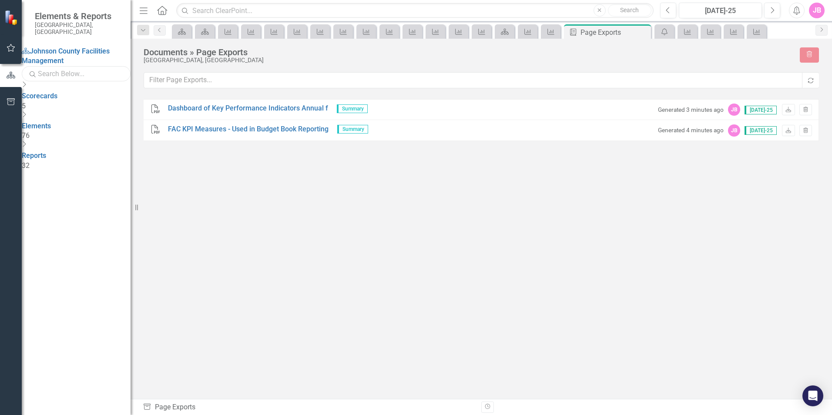
click at [85, 67] on input "text" at bounding box center [76, 73] width 109 height 15
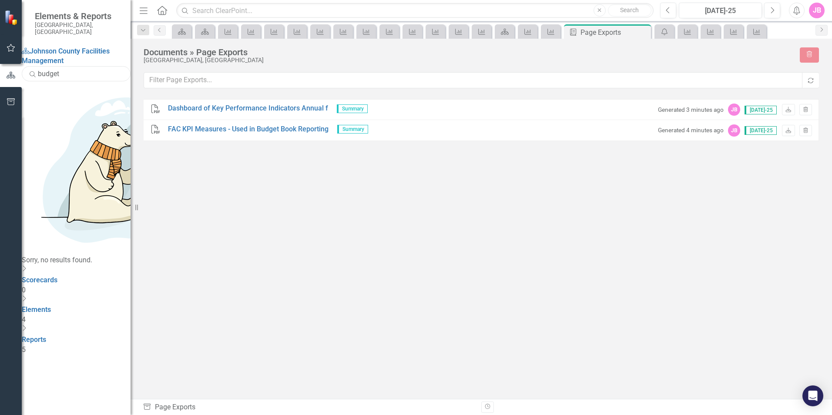
type input "budget"
click at [87, 70] on input "budget" at bounding box center [76, 73] width 109 height 15
click at [26, 296] on icon "Dropdown" at bounding box center [24, 299] width 4 height 7
click at [26, 356] on icon "Dropdown" at bounding box center [24, 359] width 4 height 7
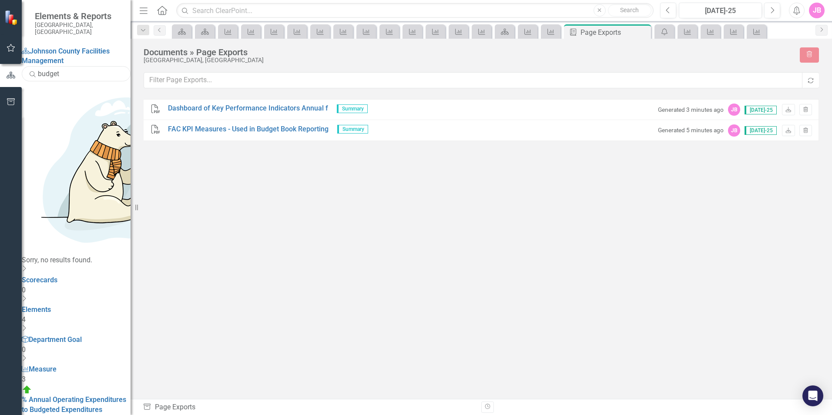
click at [79, 67] on input "budget" at bounding box center [76, 73] width 109 height 15
click at [549, 33] on icon at bounding box center [550, 32] width 7 height 6
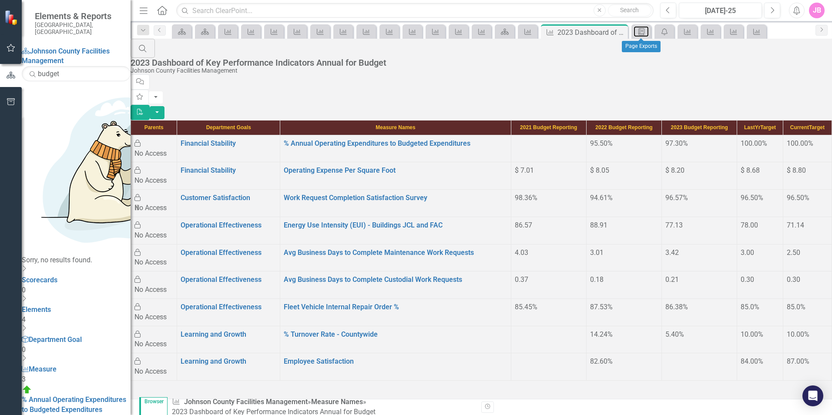
click at [640, 33] on icon "Briefing Book Template" at bounding box center [641, 31] width 9 height 7
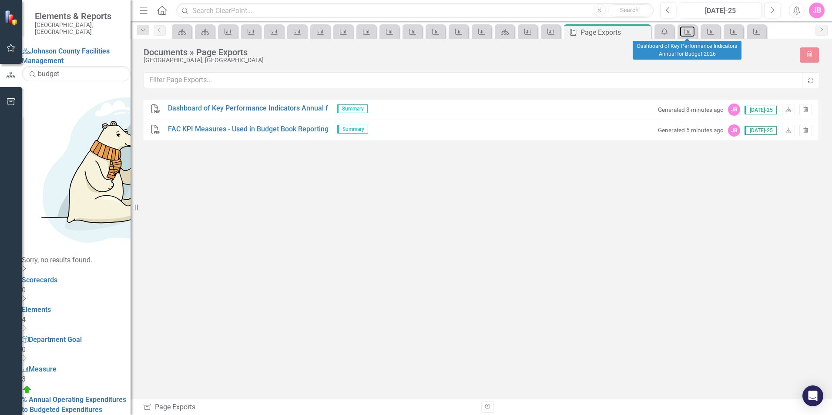
click at [690, 33] on icon at bounding box center [687, 32] width 7 height 6
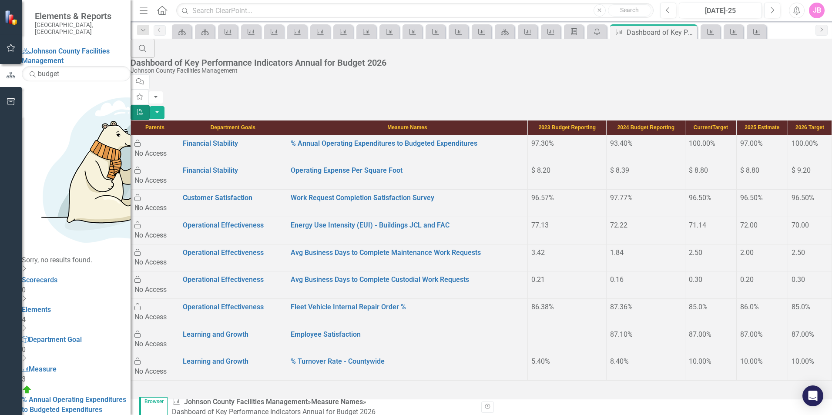
click at [144, 109] on icon "PDF" at bounding box center [140, 112] width 8 height 6
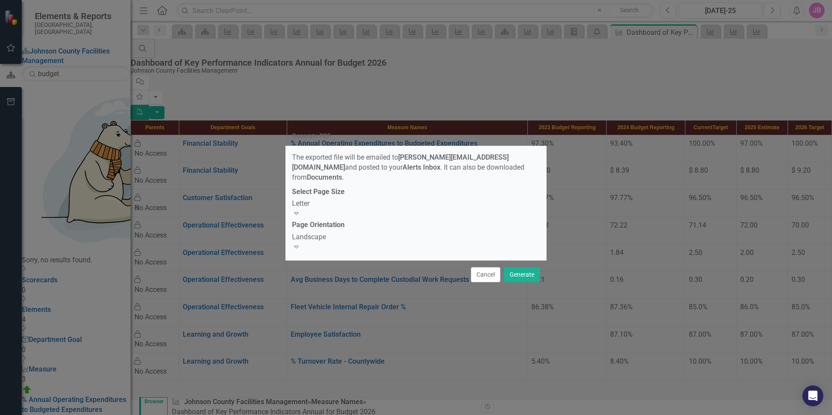
click at [482, 274] on button "Cancel" at bounding box center [486, 274] width 30 height 15
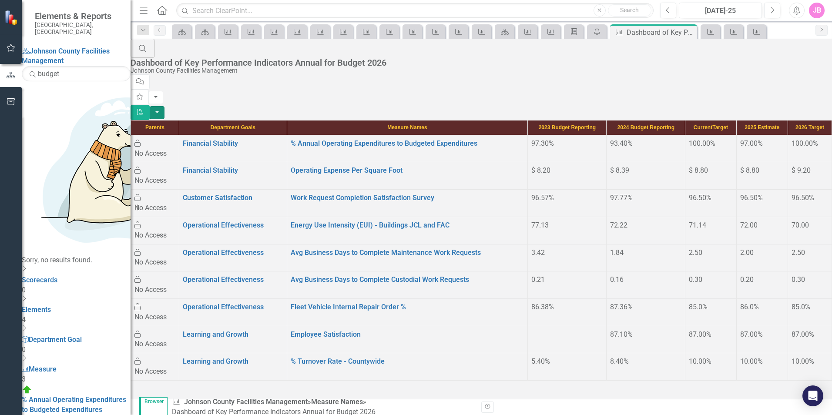
click at [164, 106] on button "button" at bounding box center [157, 112] width 15 height 13
click at [788, 103] on link "Email Email Page" at bounding box center [784, 103] width 69 height 16
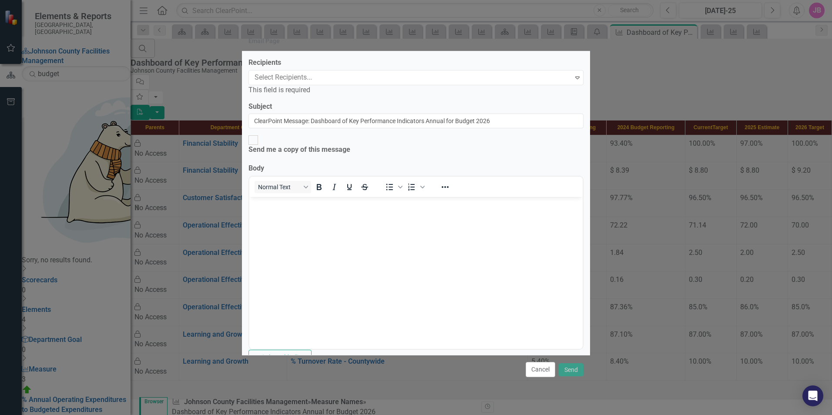
click at [304, 79] on div at bounding box center [411, 78] width 321 height 12
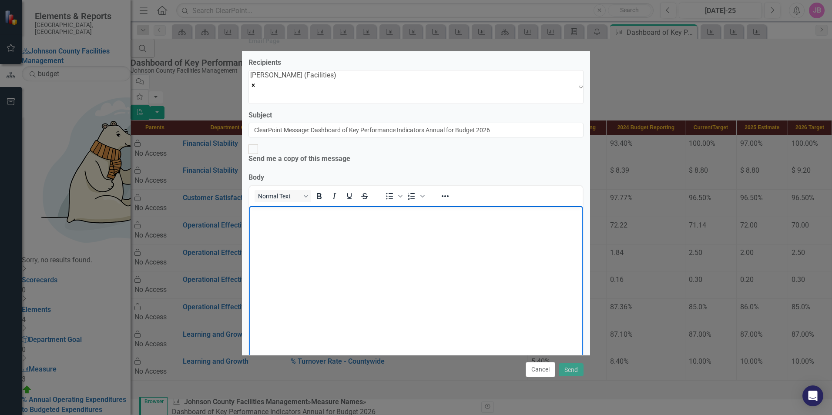
click at [367, 256] on body "Rich Text Area. Press ALT-0 for help." at bounding box center [415, 271] width 333 height 131
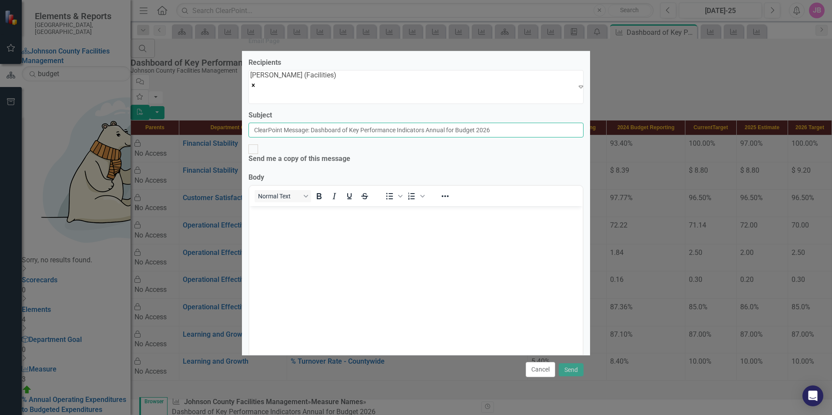
drag, startPoint x: 532, startPoint y: 124, endPoint x: 250, endPoint y: 122, distance: 281.9
click at [250, 123] on input "ClearPoint Message: Dashboard of Key Performance Indicators Annual for Budget 2…" at bounding box center [415, 130] width 335 height 15
click at [284, 237] on body "Rich Text Area. Press ALT-0 for help." at bounding box center [415, 271] width 333 height 131
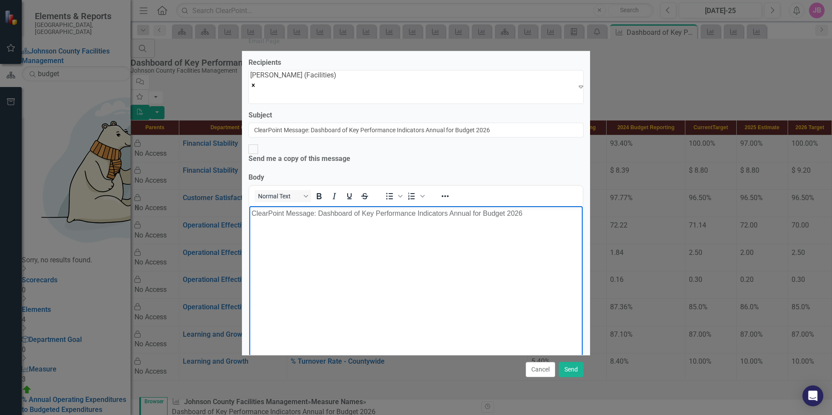
scroll to position [93, 0]
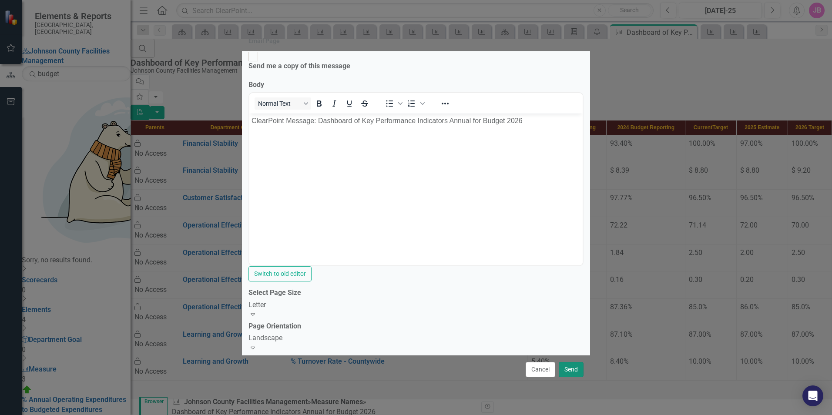
click at [574, 368] on button "Send" at bounding box center [571, 369] width 25 height 15
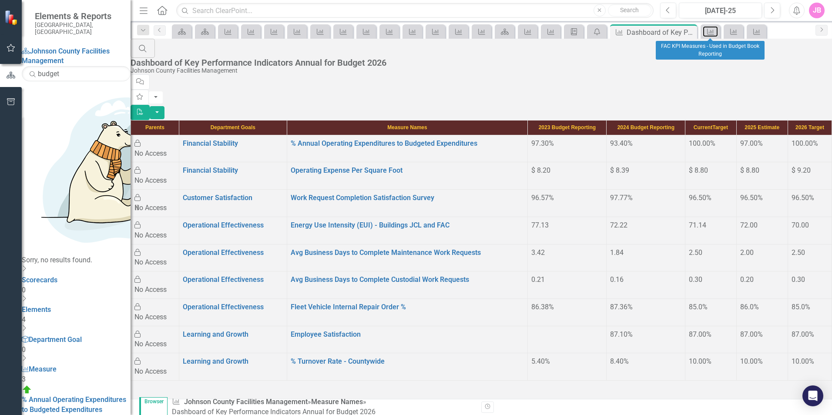
click at [712, 29] on icon "Measure Name" at bounding box center [710, 31] width 9 height 7
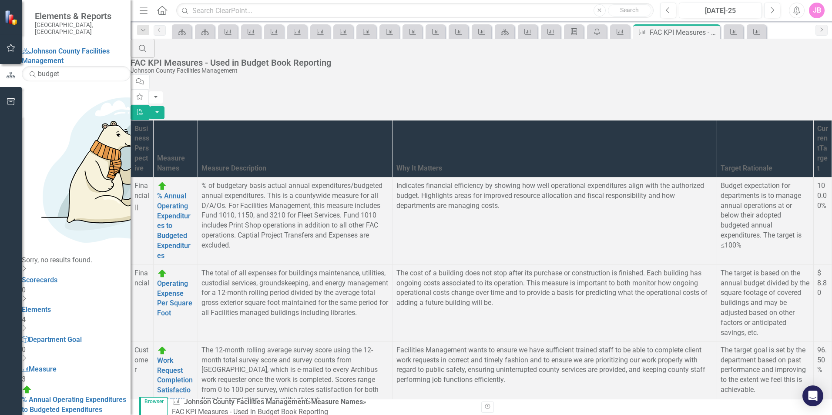
scroll to position [218, 0]
click at [164, 106] on button "button" at bounding box center [157, 112] width 15 height 13
click at [803, 103] on link "Email Email Page" at bounding box center [784, 103] width 69 height 16
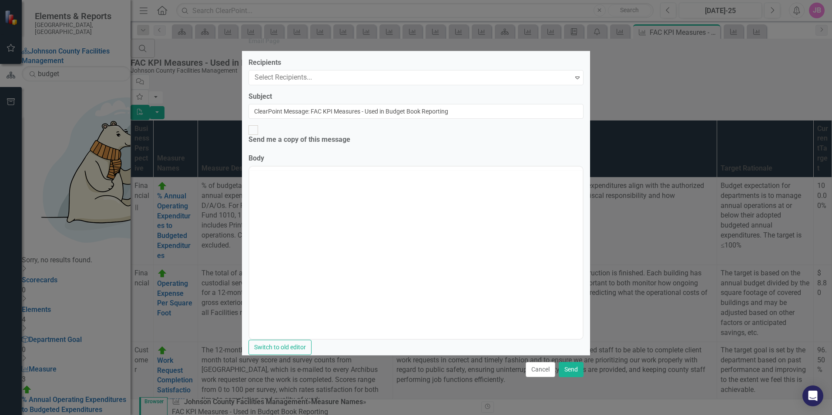
scroll to position [0, 0]
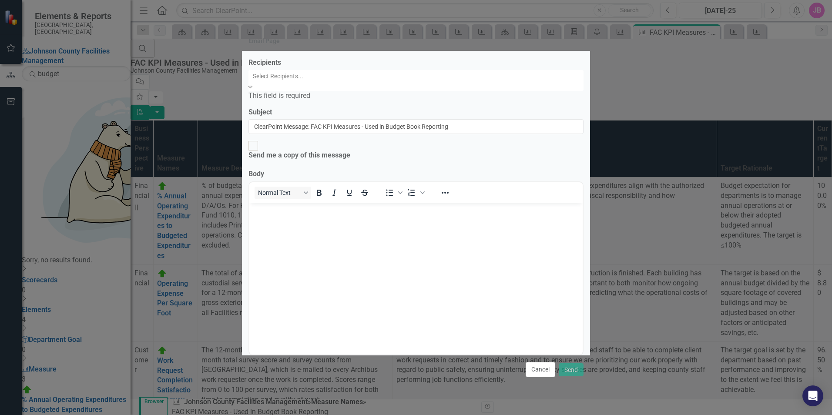
click at [379, 81] on div at bounding box center [416, 76] width 335 height 10
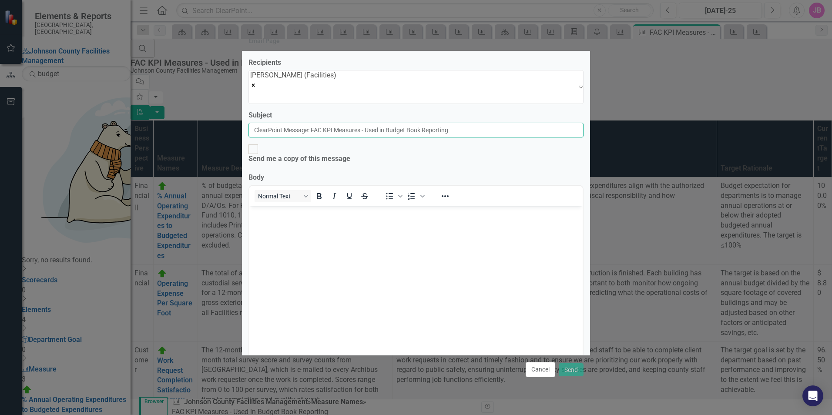
drag, startPoint x: 493, startPoint y: 128, endPoint x: 242, endPoint y: 129, distance: 251.0
click at [242, 129] on div "Recipients Jessica Balding (Facilities) Expand Subject ClearPoint Message: FAC …" at bounding box center [416, 203] width 348 height 304
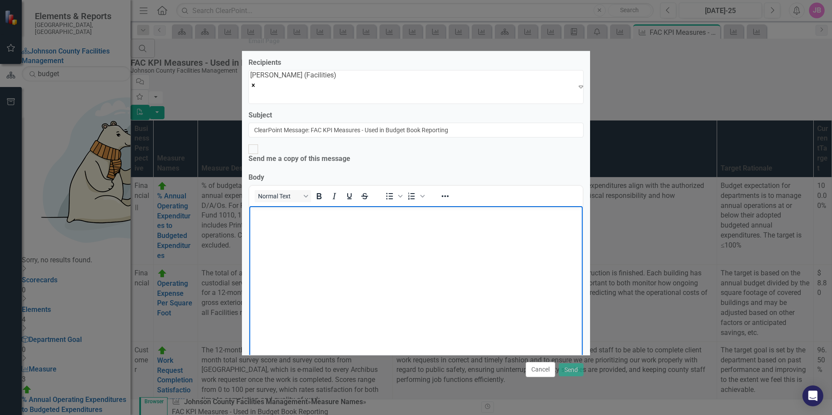
click at [322, 234] on body "Rich Text Area. Press ALT-0 for help." at bounding box center [415, 271] width 333 height 131
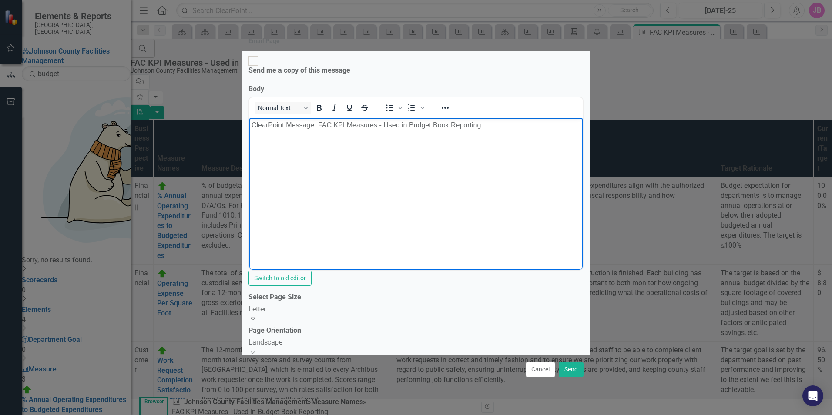
scroll to position [93, 0]
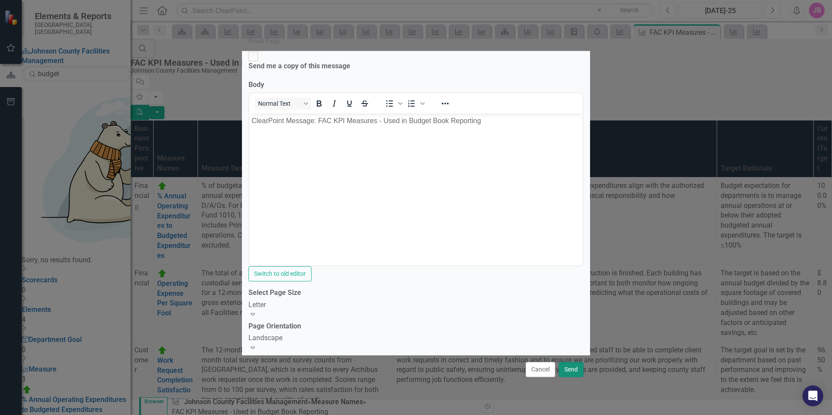
click at [569, 368] on button "Send" at bounding box center [571, 369] width 25 height 15
